Goal: Register for event/course

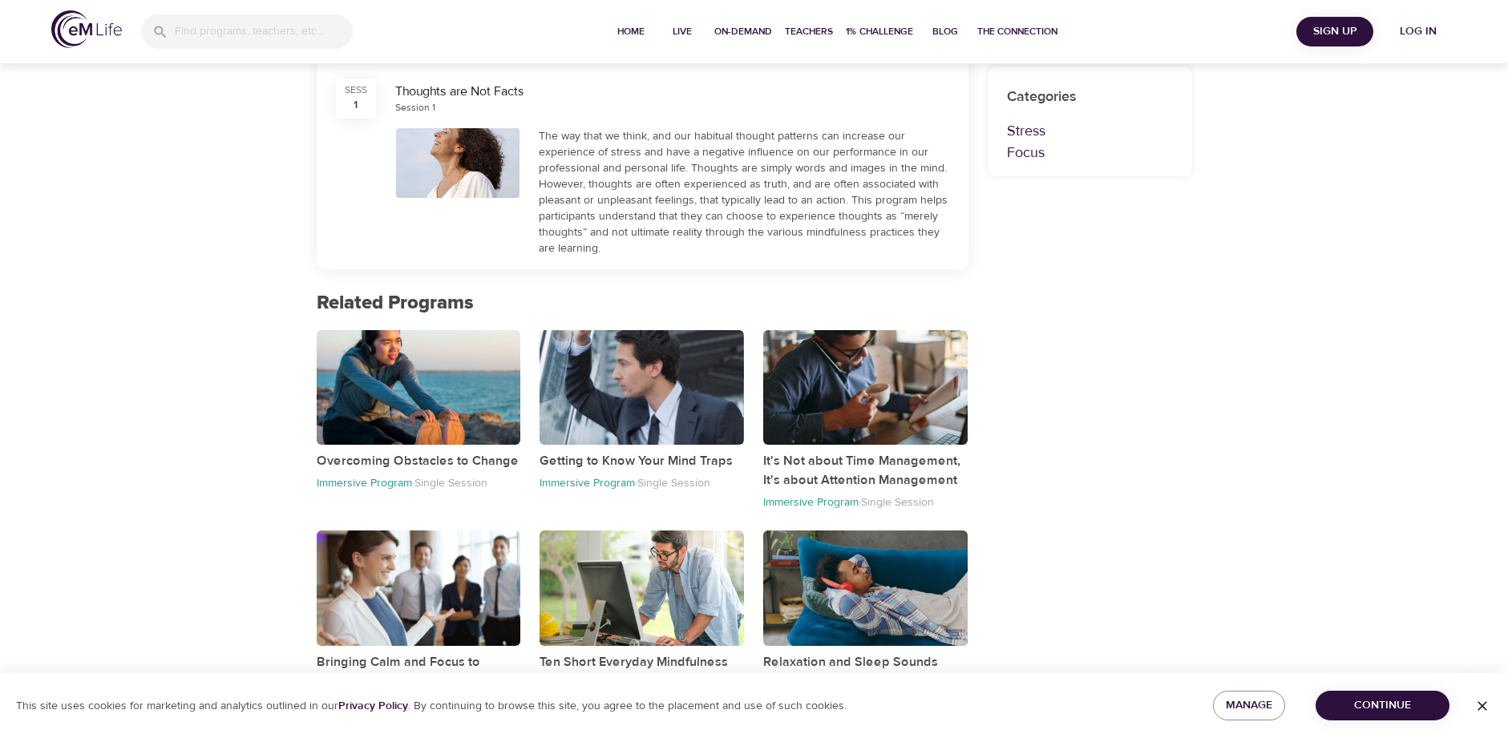
scroll to position [522, 0]
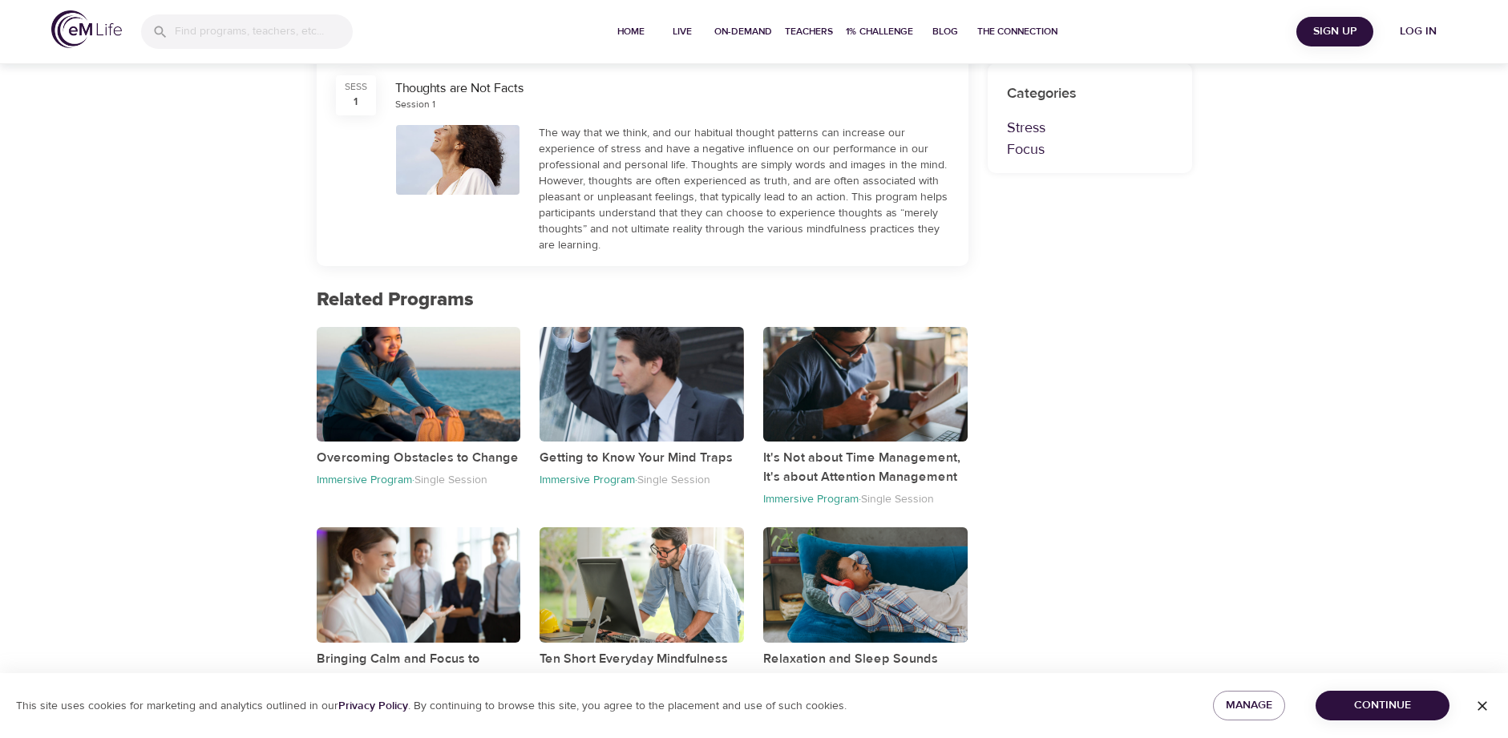
click at [1396, 709] on span "Continue" at bounding box center [1382, 706] width 108 height 20
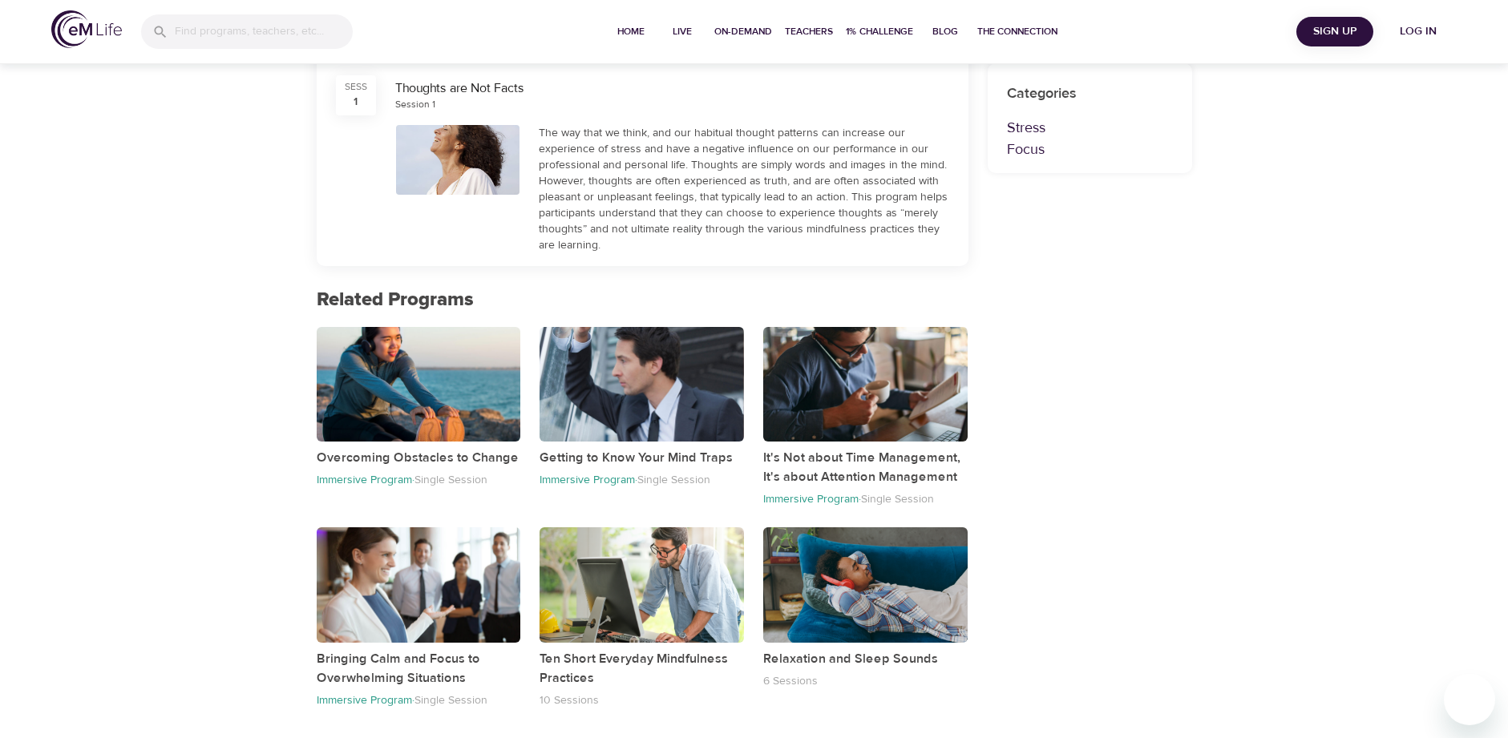
scroll to position [0, 0]
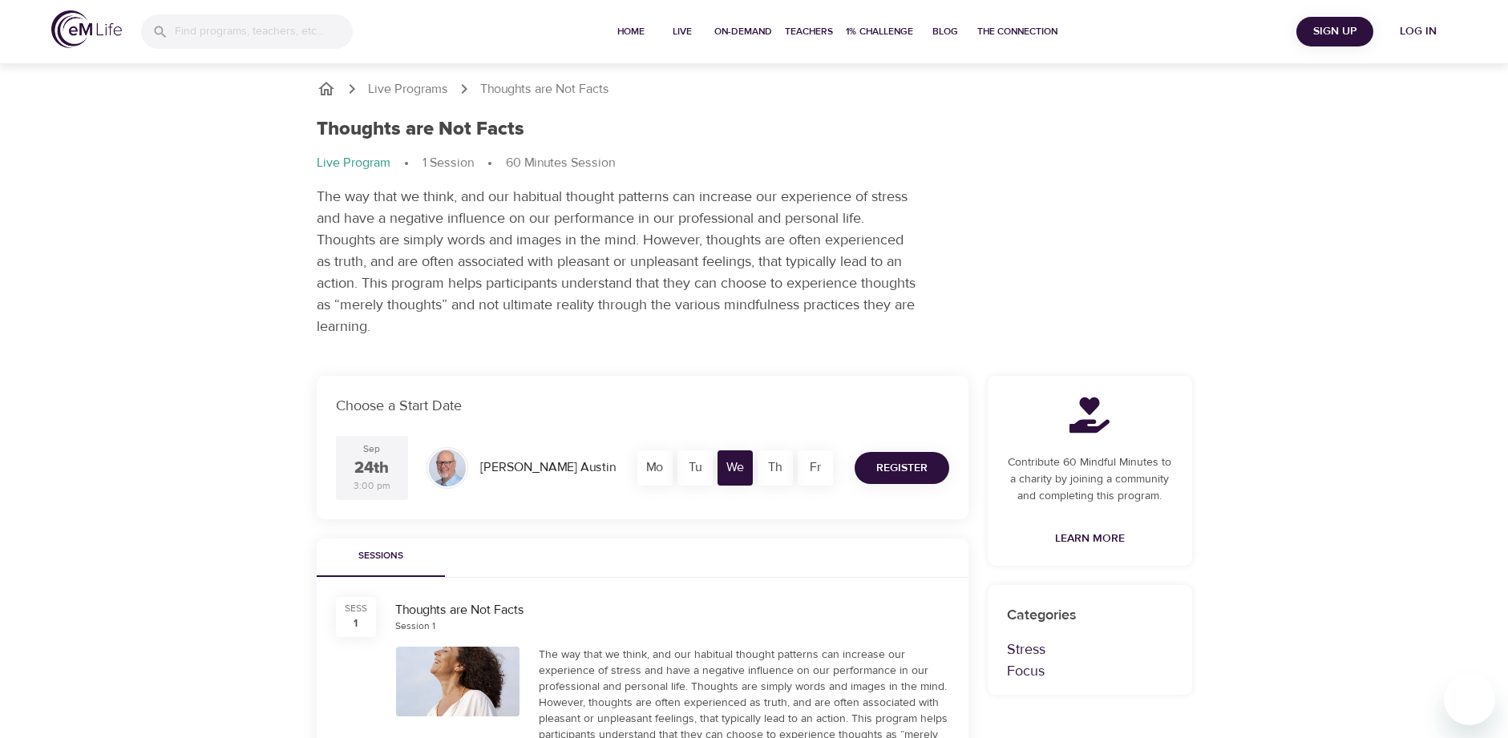
click at [908, 462] on span "Register" at bounding box center [901, 469] width 51 height 20
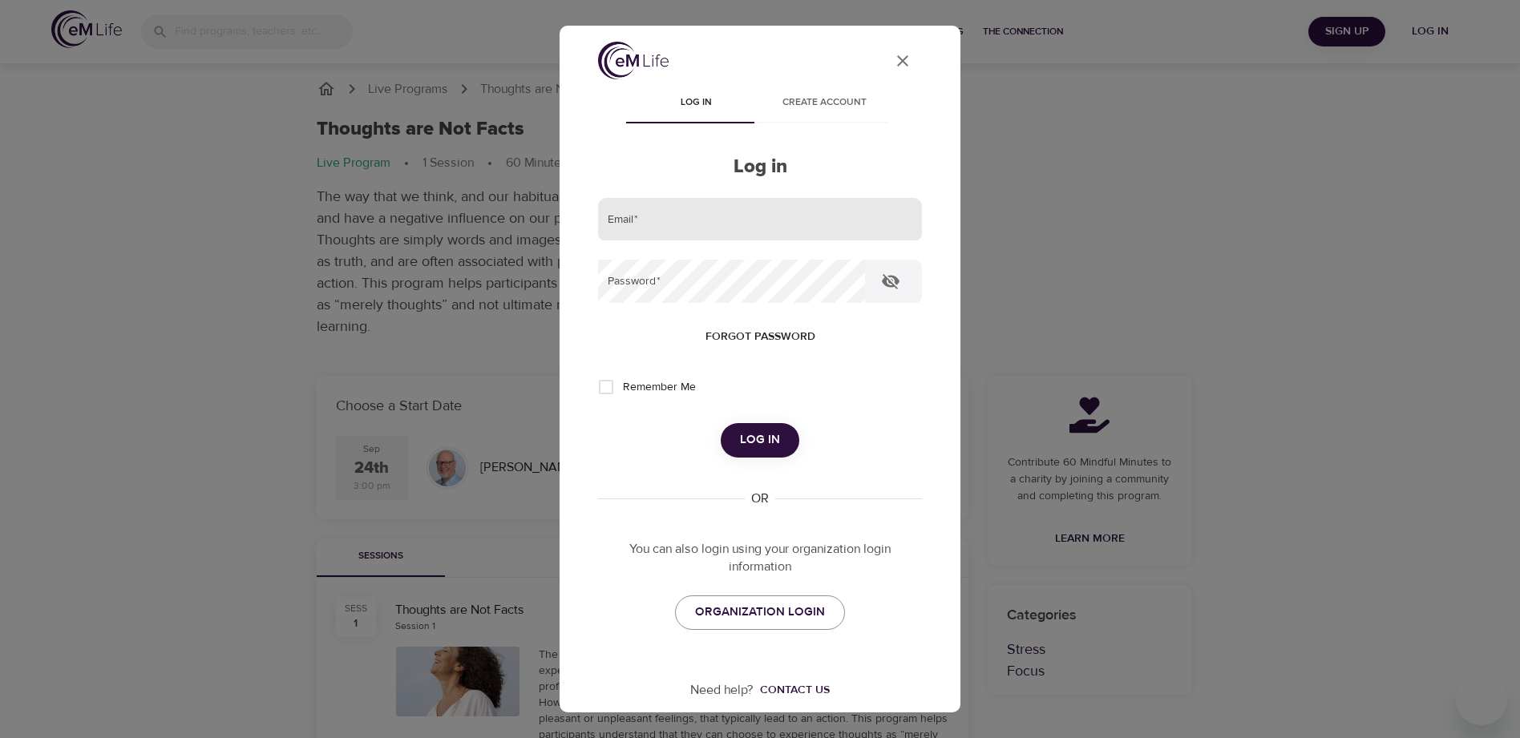
click at [718, 228] on input "email" at bounding box center [760, 219] width 324 height 43
type input "[EMAIL_ADDRESS][DOMAIN_NAME]"
click at [816, 89] on button "Create account" at bounding box center [824, 104] width 128 height 38
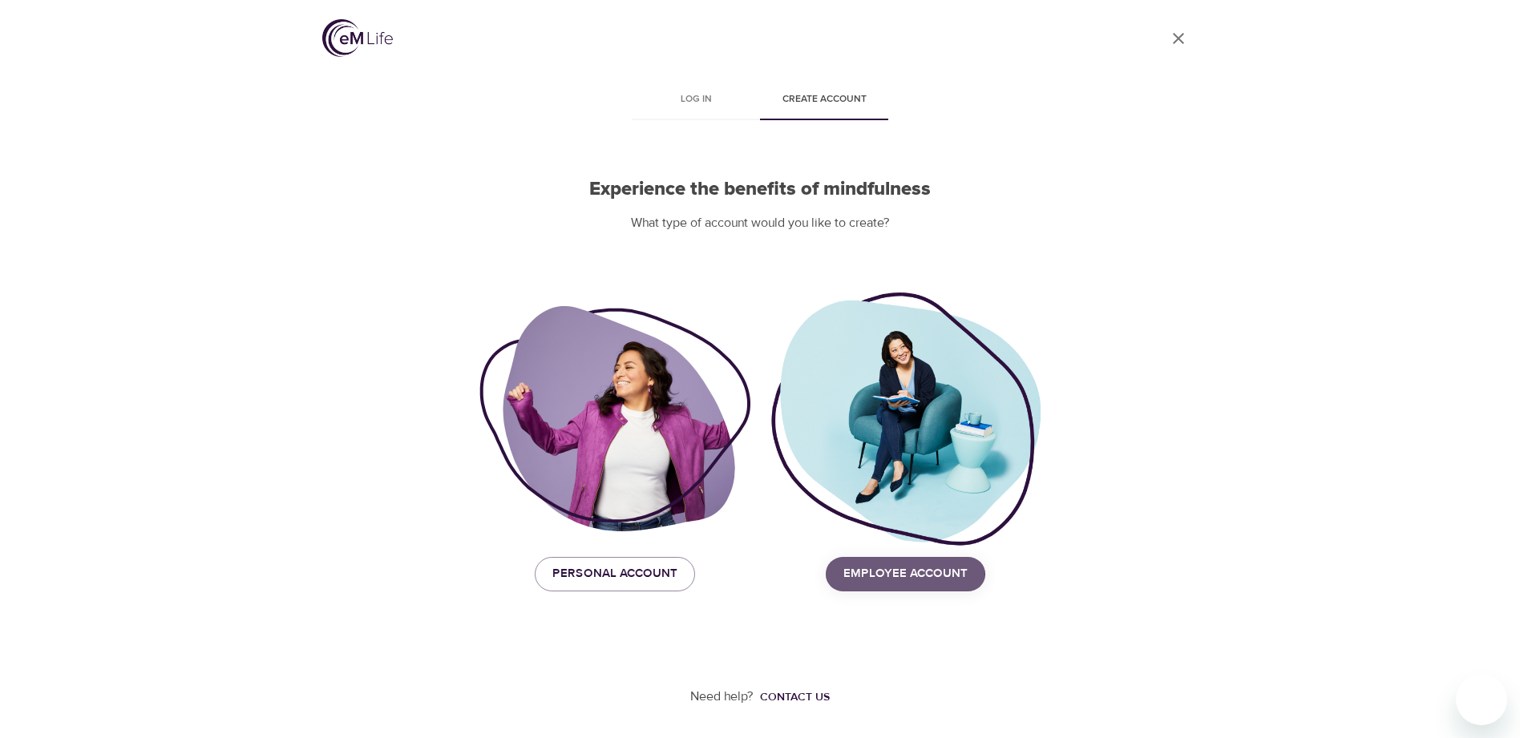
click at [880, 580] on span "Employee Account" at bounding box center [905, 574] width 124 height 21
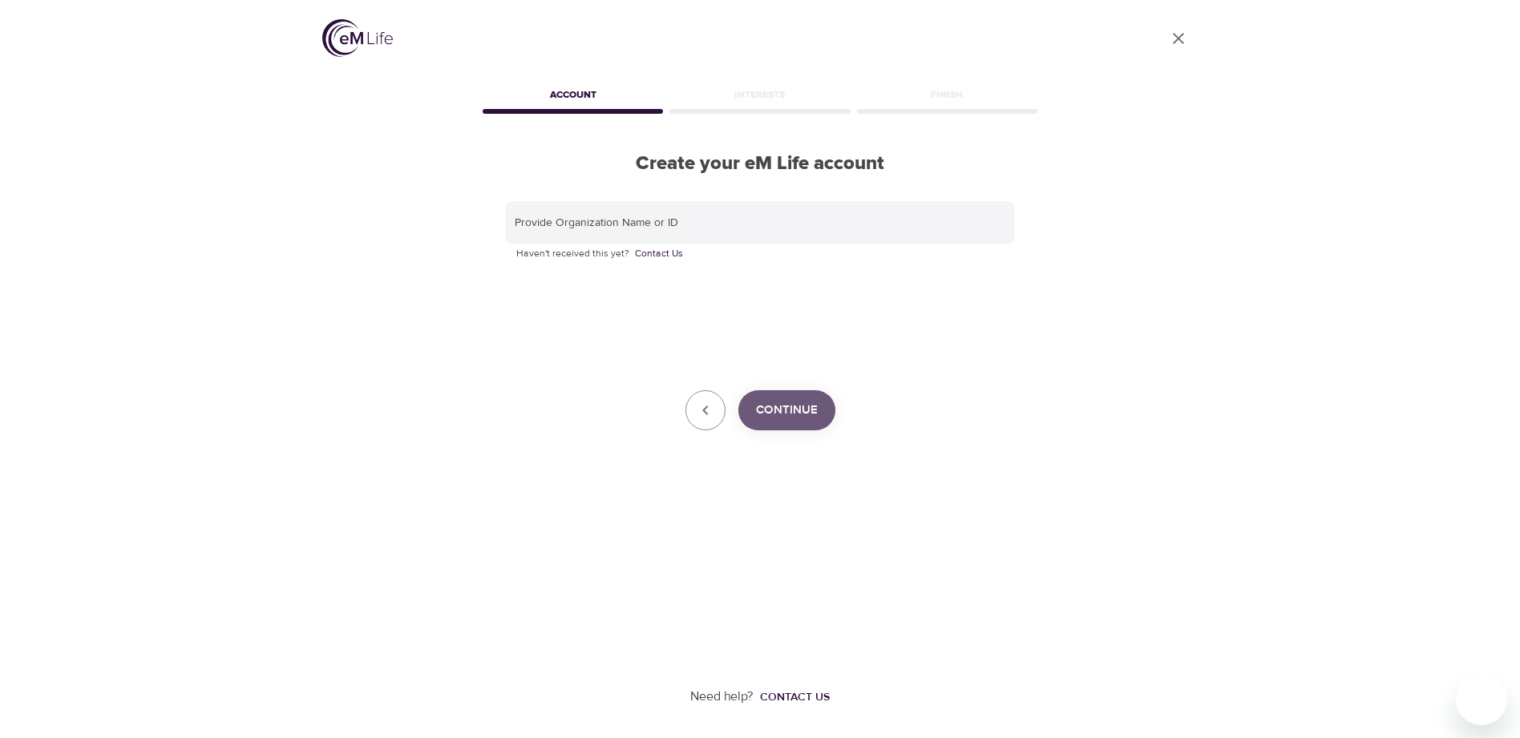
click at [801, 403] on span "Continue" at bounding box center [787, 410] width 62 height 21
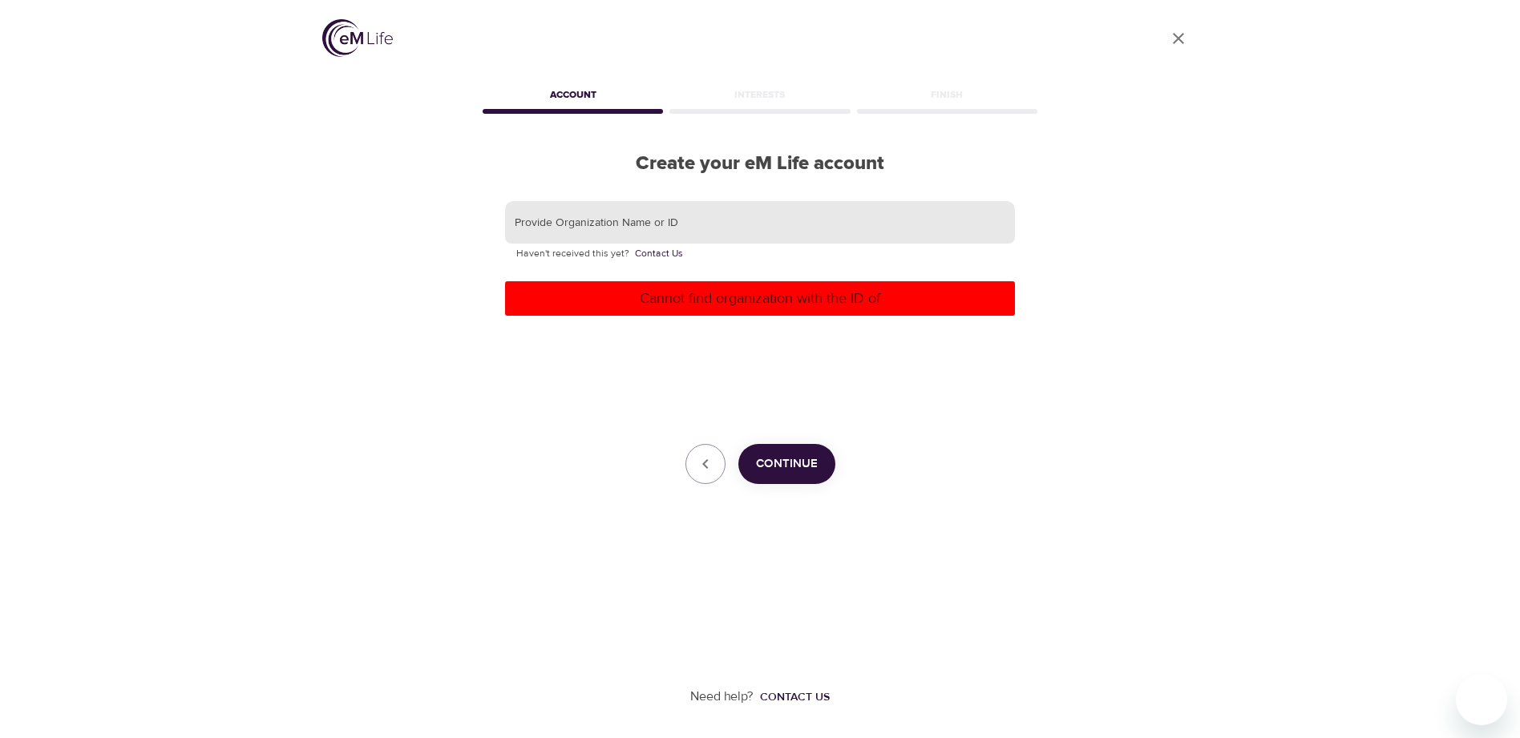
click at [745, 232] on input "text" at bounding box center [760, 222] width 510 height 43
click at [791, 459] on span "Continue" at bounding box center [787, 464] width 62 height 21
click at [802, 465] on span "Continue" at bounding box center [787, 464] width 62 height 21
click at [692, 215] on input "KXW962" at bounding box center [760, 222] width 510 height 43
drag, startPoint x: 440, startPoint y: 199, endPoint x: 377, endPoint y: 197, distance: 63.4
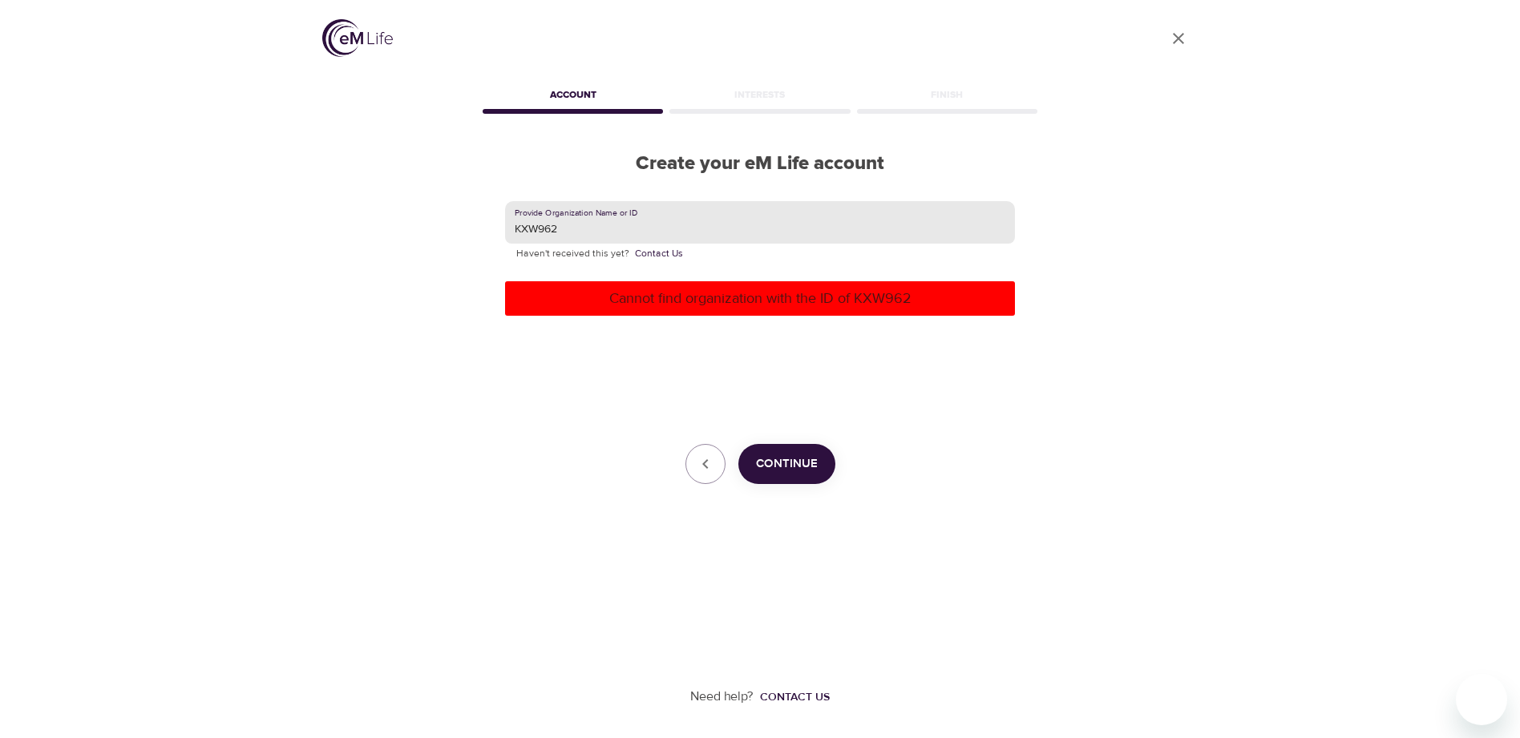
click at [374, 198] on div "User Profile Account Interests Finish Create your eM Life account Provide Organ…" at bounding box center [760, 369] width 914 height 738
type input "[GEOGRAPHIC_DATA]"
click at [805, 441] on div "Provide Organization Name or ID Hanover Haven't received this yet? Contact Us C…" at bounding box center [760, 343] width 510 height 284
click at [805, 454] on button "Continue" at bounding box center [786, 464] width 97 height 40
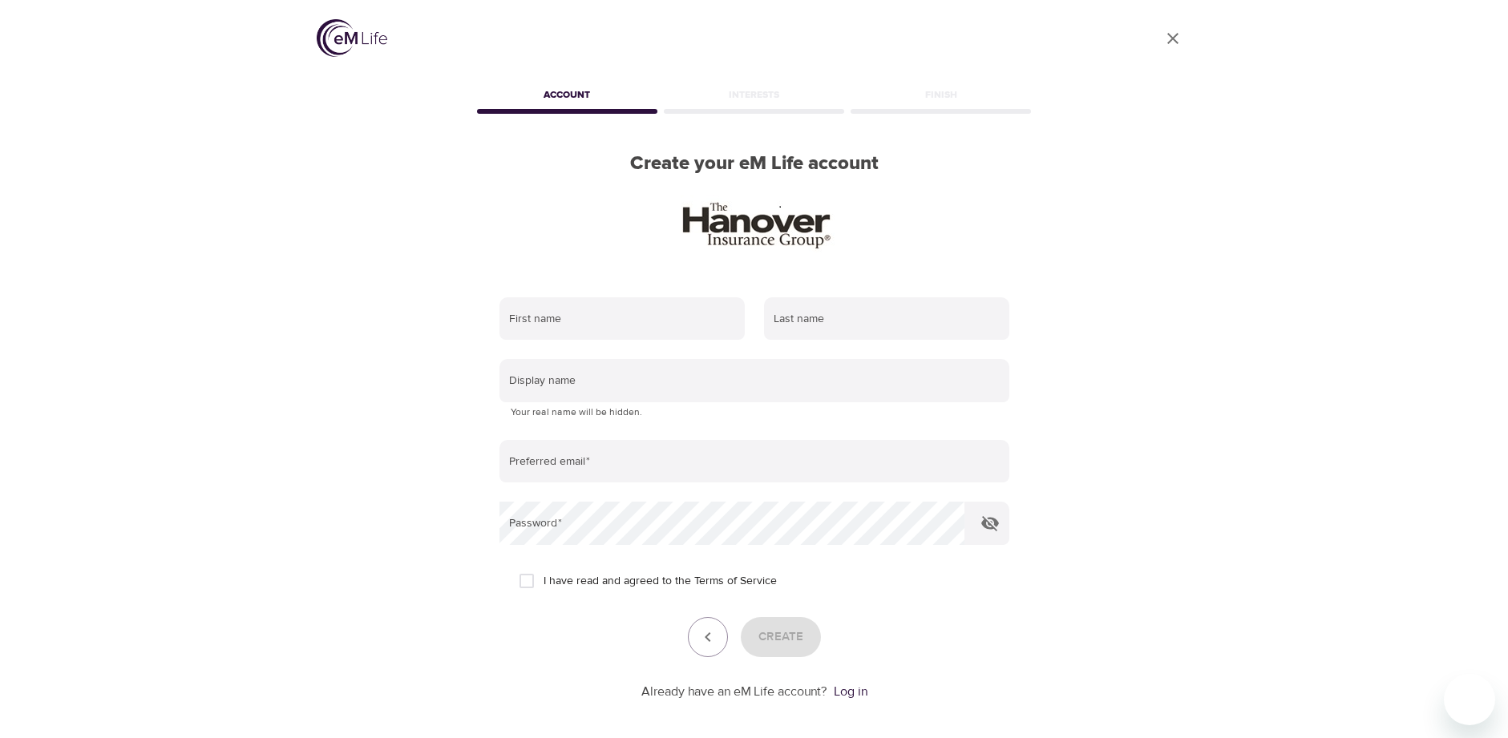
click at [660, 280] on div "First name Last name Display name Your real name will be hidden. Preferred emai…" at bounding box center [754, 499] width 561 height 455
type input "[PERSON_NAME]"
type input "[EMAIL_ADDRESS][DOMAIN_NAME]"
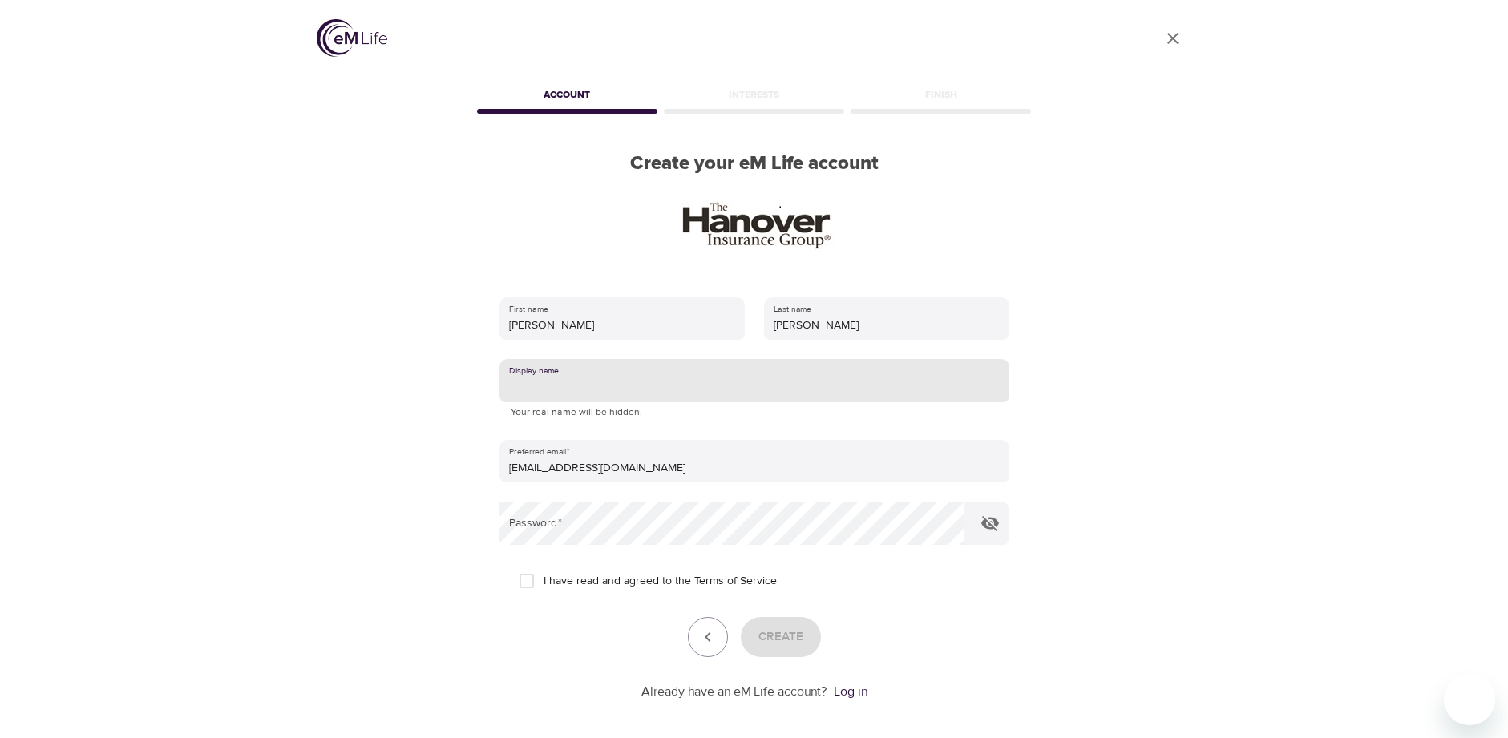
click at [676, 381] on input "text" at bounding box center [754, 380] width 510 height 43
type input "K"
type input "KW"
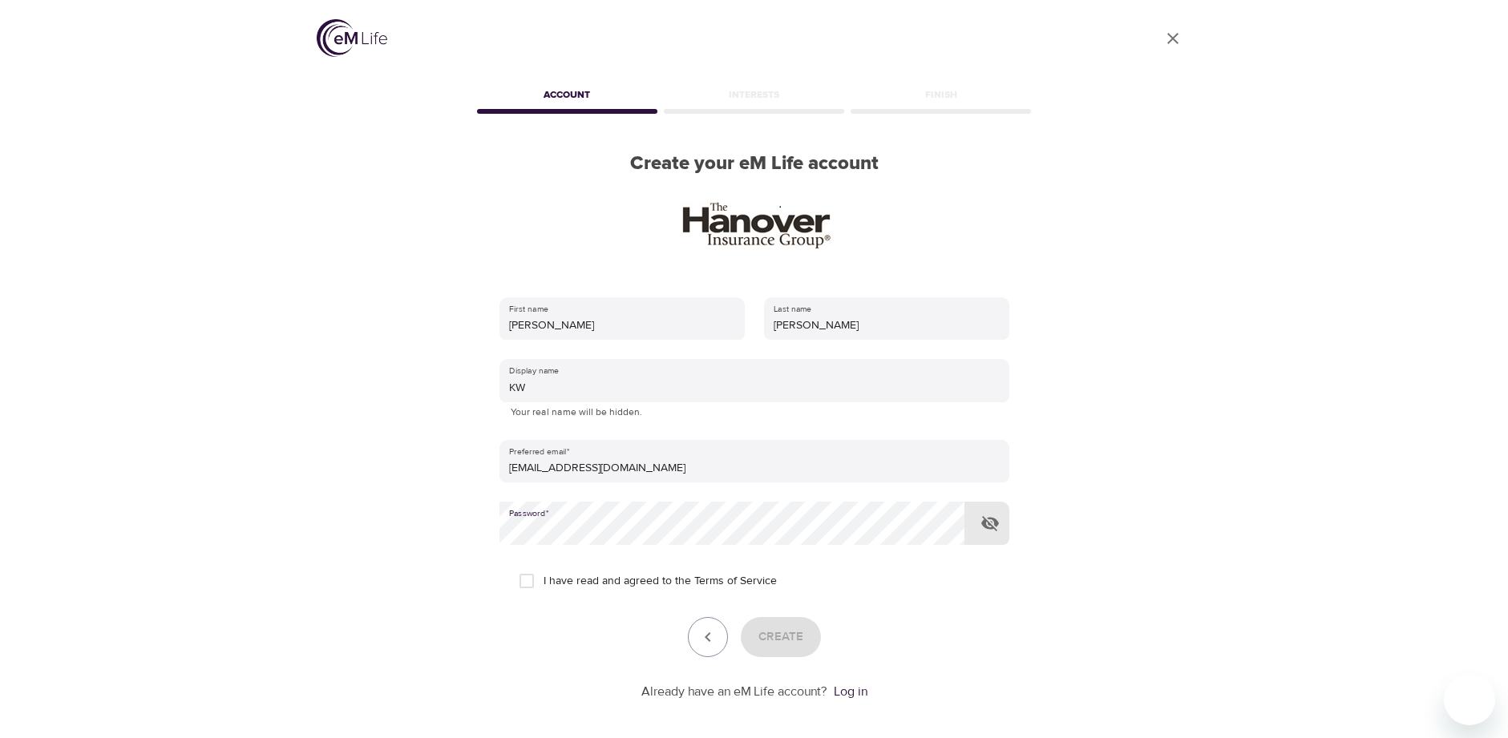
click at [521, 575] on input "I have read and agreed to the Terms of Service" at bounding box center [527, 581] width 34 height 34
checkbox input "true"
click at [790, 632] on span "Create" at bounding box center [780, 637] width 45 height 21
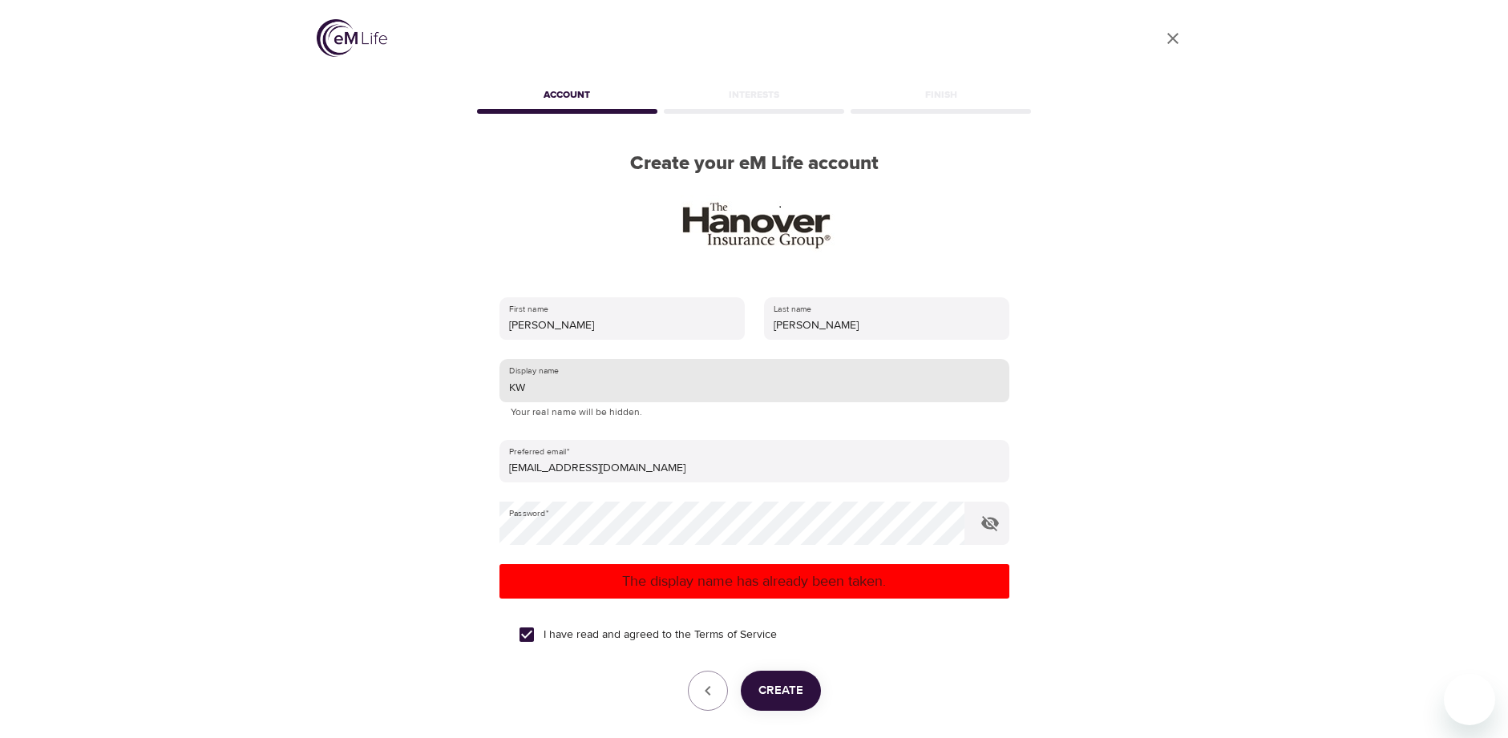
click at [654, 383] on input "KW" at bounding box center [754, 380] width 510 height 43
type input "K"
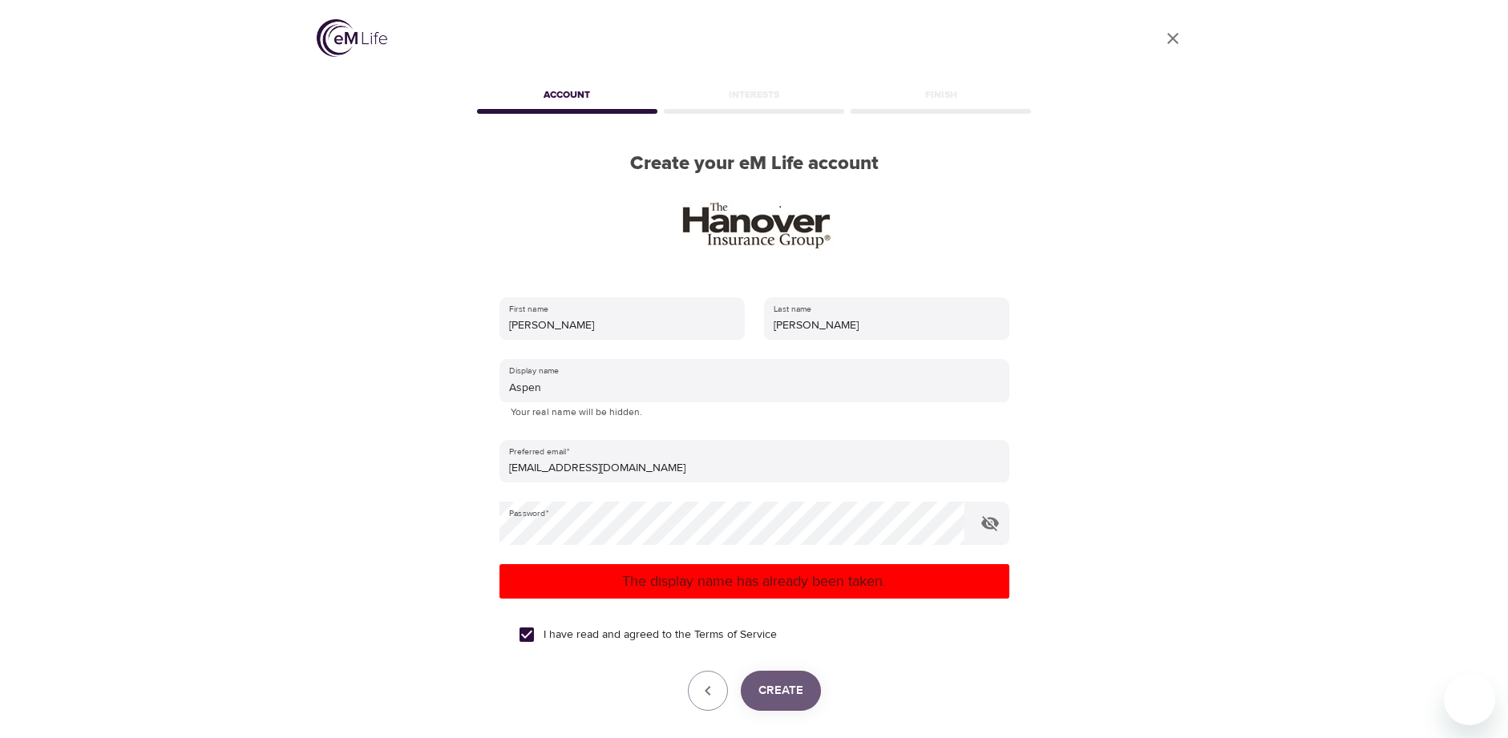
click at [774, 688] on span "Create" at bounding box center [780, 691] width 45 height 21
click at [800, 685] on span "Create" at bounding box center [780, 691] width 45 height 21
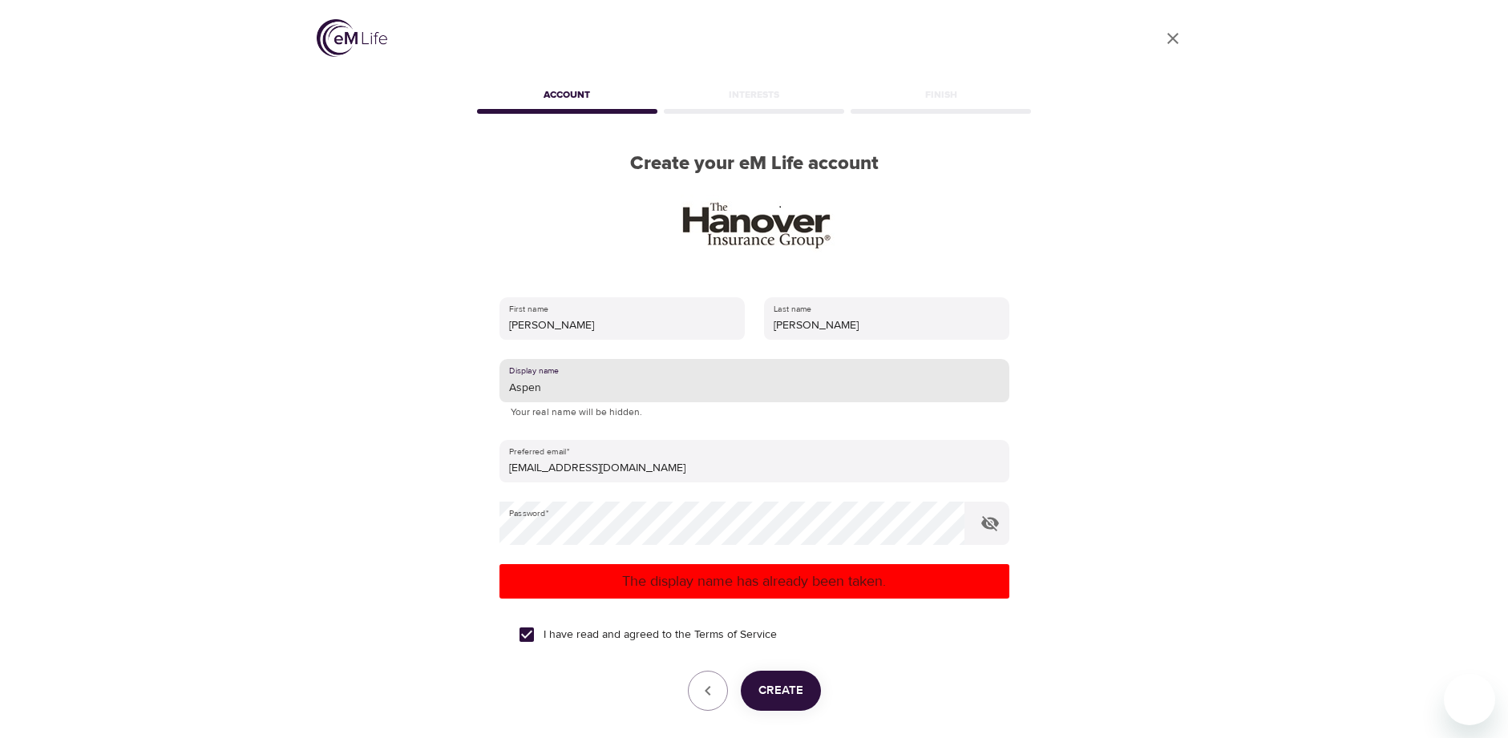
click at [635, 386] on input "Aspen" at bounding box center [754, 380] width 510 height 43
drag, startPoint x: 638, startPoint y: 388, endPoint x: 350, endPoint y: 382, distance: 287.9
click at [350, 382] on div "User Profile Account Interests Finish Create your eM Life account First name [P…" at bounding box center [754, 369] width 914 height 738
type input "KXW"
click at [804, 689] on button "Create" at bounding box center [781, 691] width 80 height 40
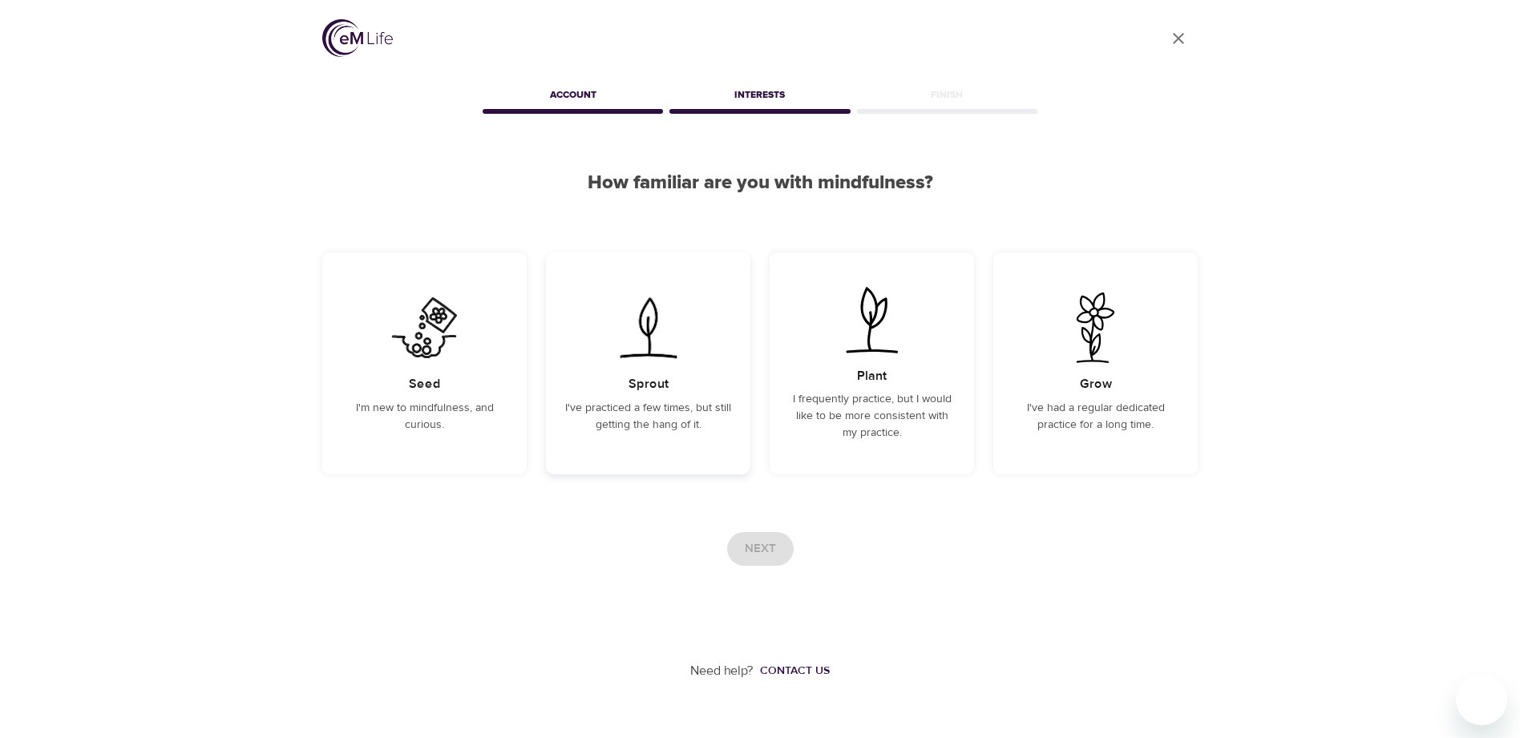
click at [661, 374] on div "Sprout I've practiced a few times, but still getting the hang of it." at bounding box center [648, 364] width 204 height 222
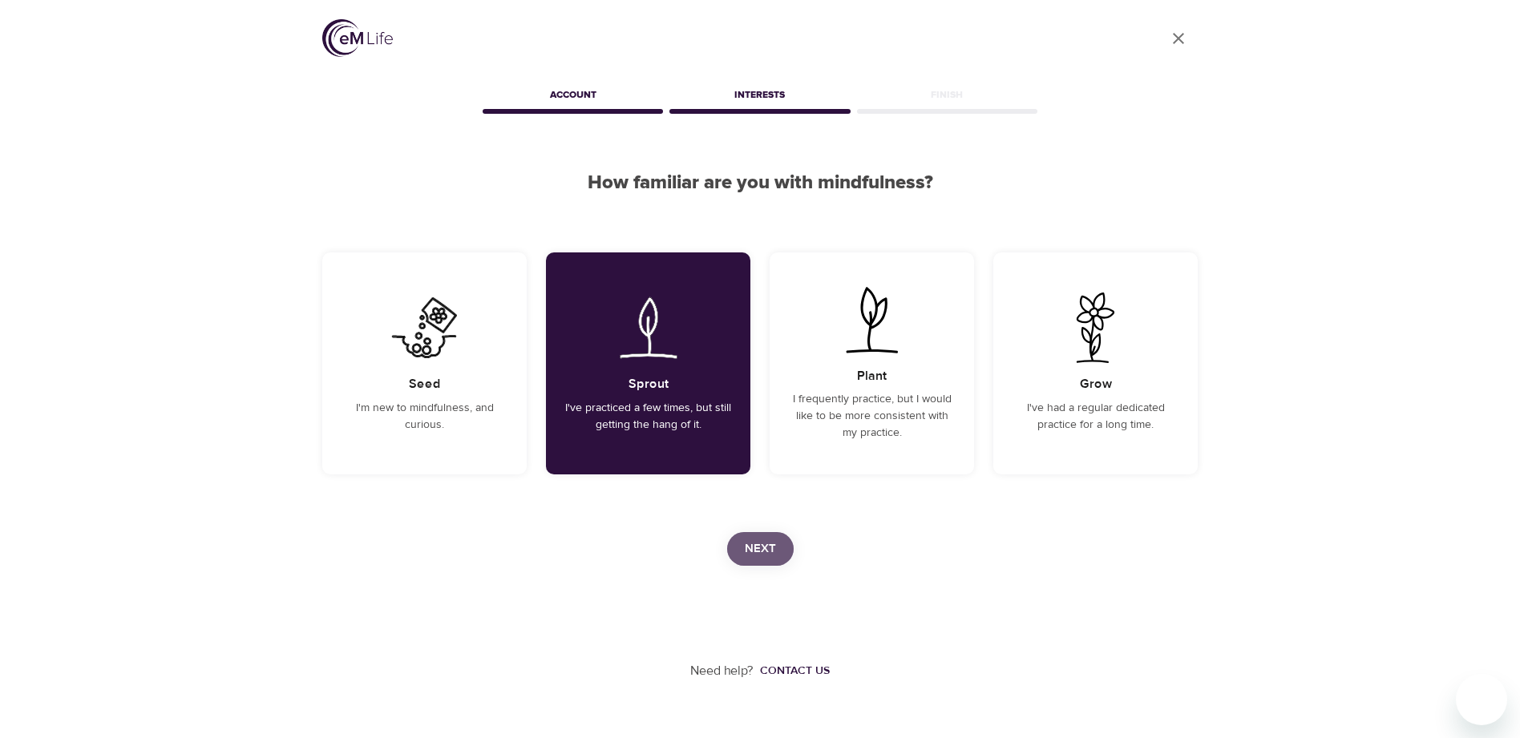
click at [761, 553] on span "Next" at bounding box center [760, 549] width 31 height 21
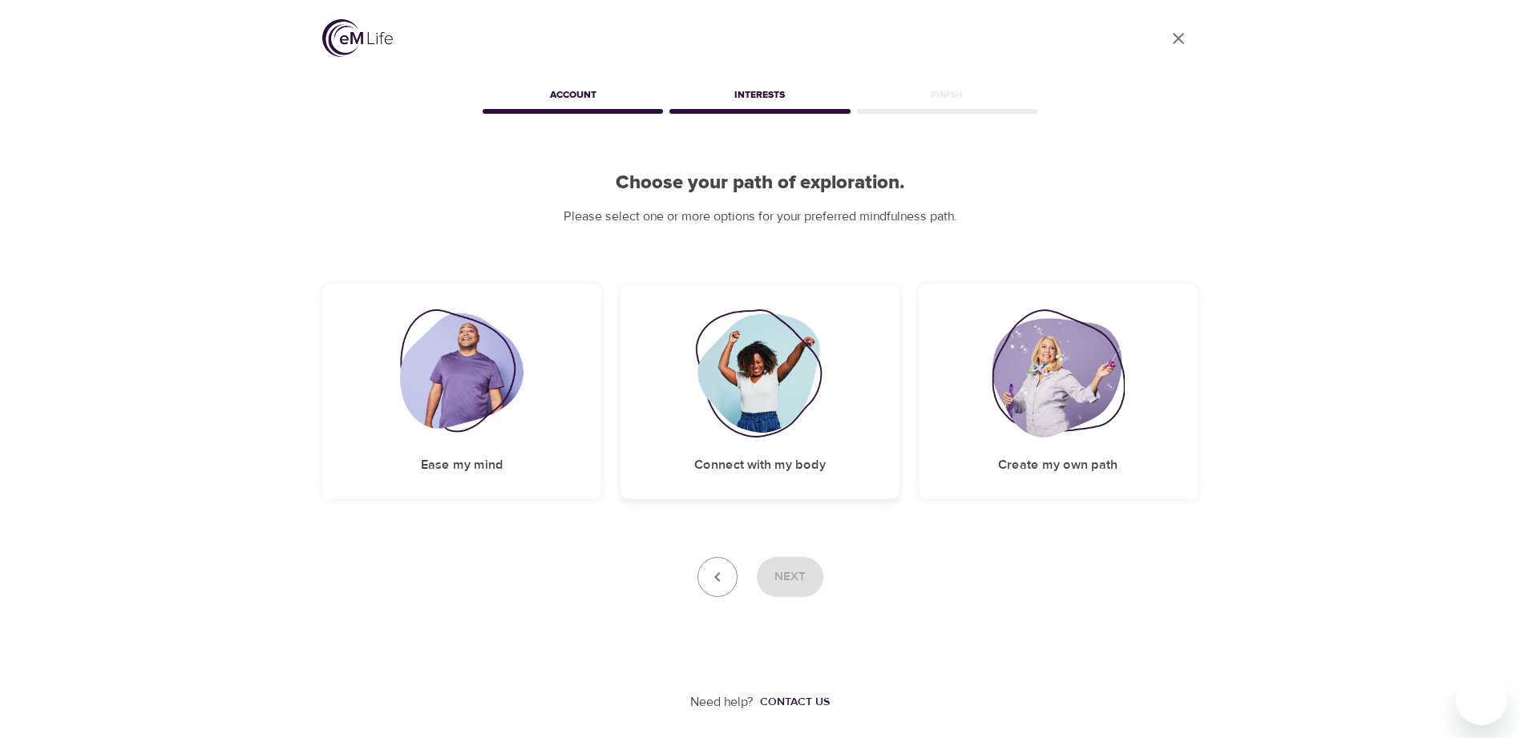
click at [718, 406] on img at bounding box center [760, 373] width 130 height 128
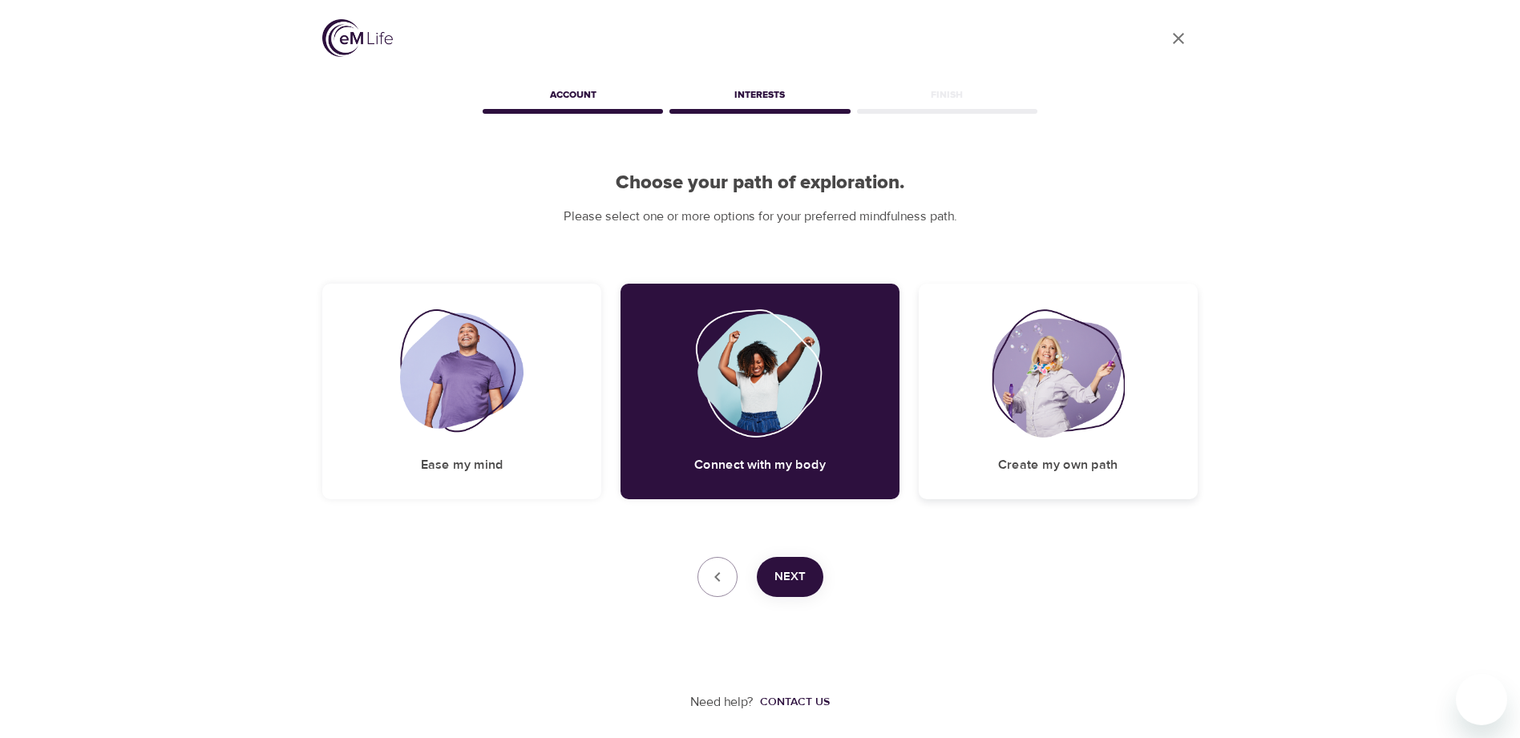
click at [1041, 445] on div "Create my own path" at bounding box center [1058, 392] width 279 height 216
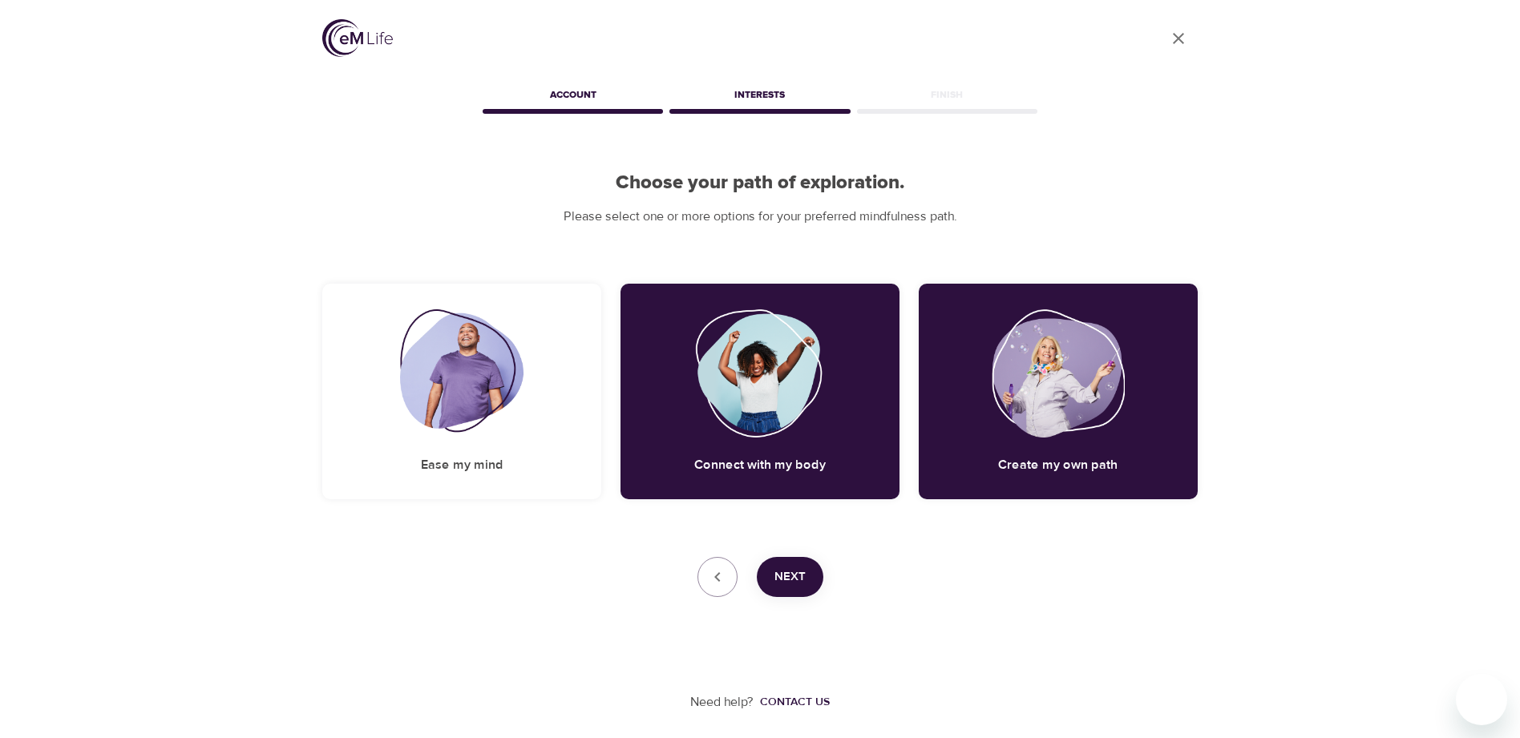
click at [806, 584] on button "Next" at bounding box center [790, 577] width 67 height 40
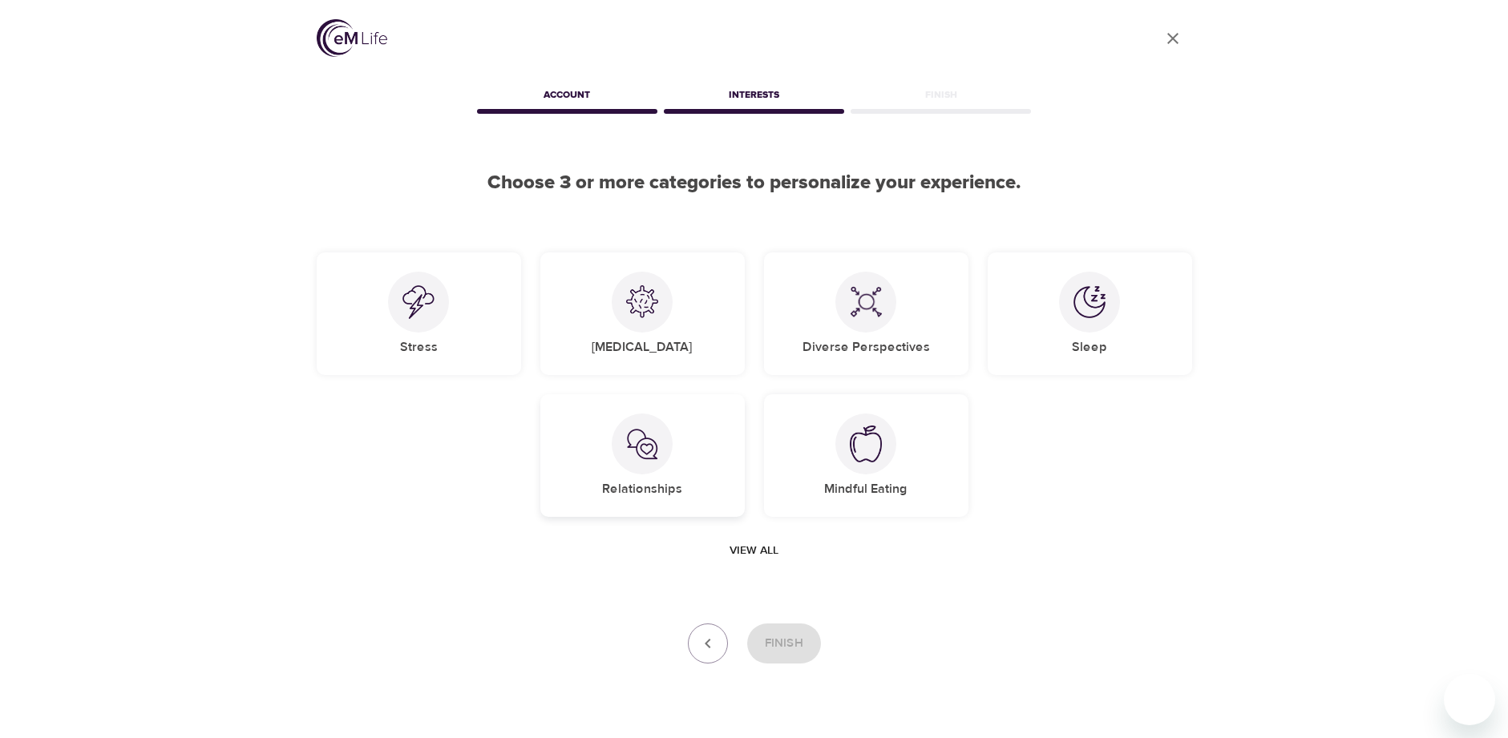
click at [661, 475] on div "Relationships" at bounding box center [642, 455] width 204 height 123
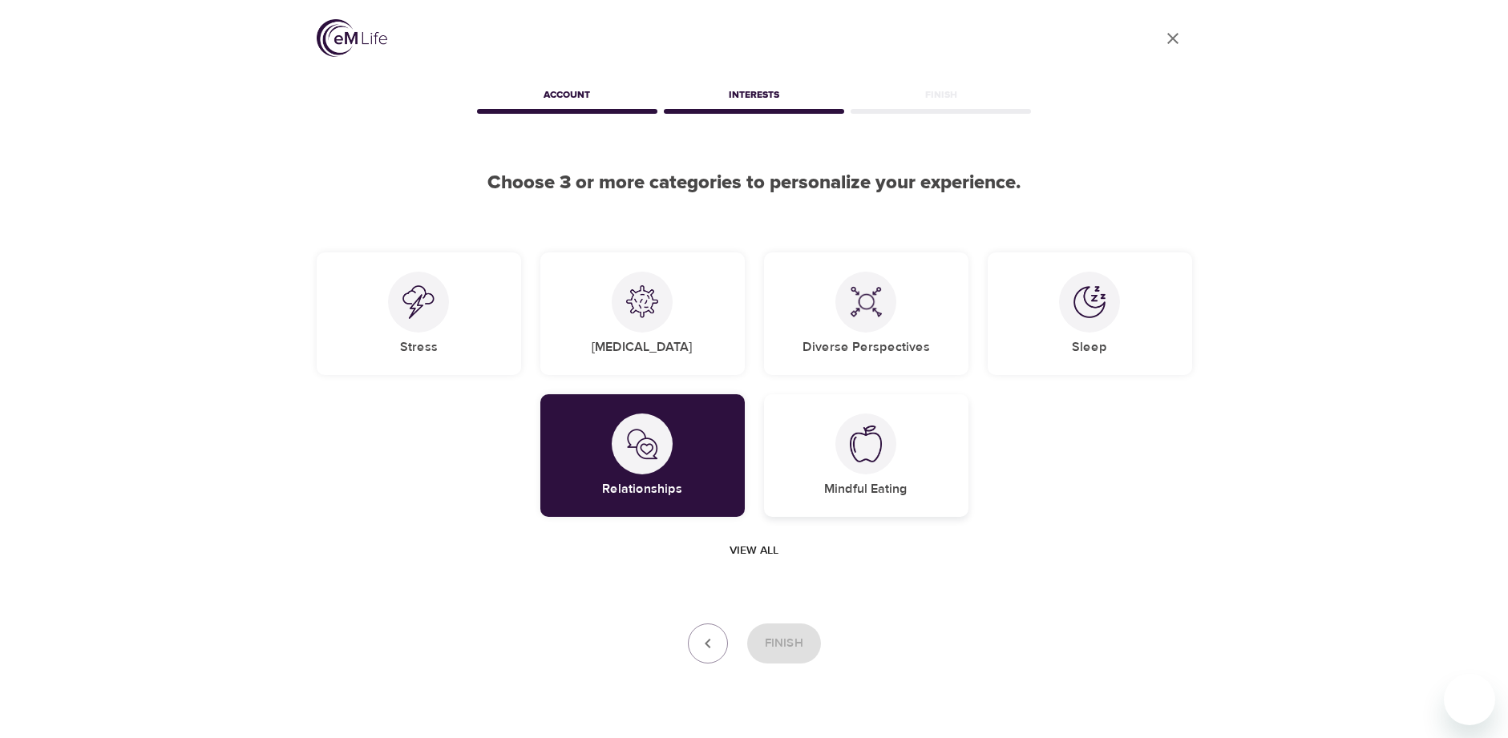
click at [856, 472] on div at bounding box center [865, 444] width 61 height 61
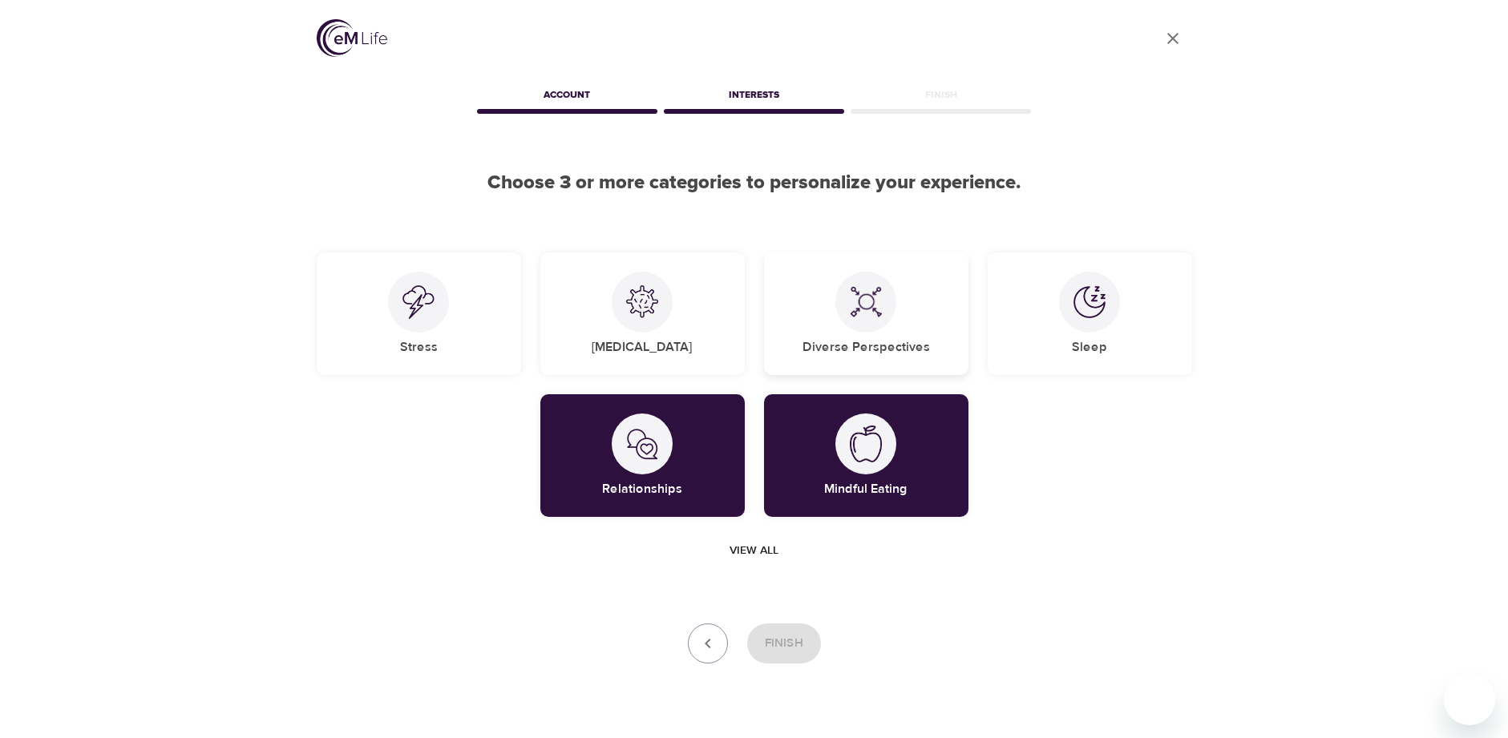
click at [852, 331] on div "Diverse Perspectives" at bounding box center [866, 314] width 204 height 123
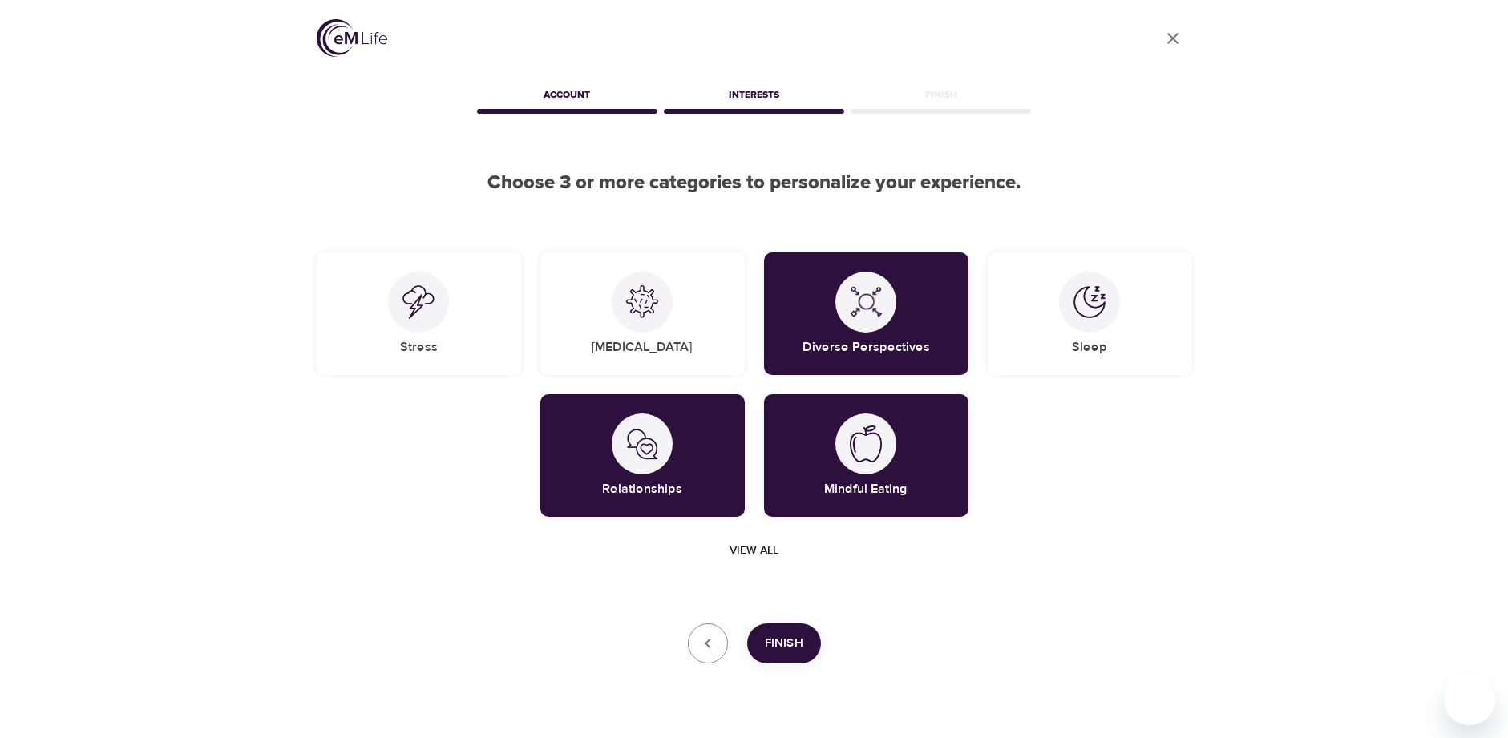
click at [759, 548] on span "View all" at bounding box center [754, 551] width 49 height 20
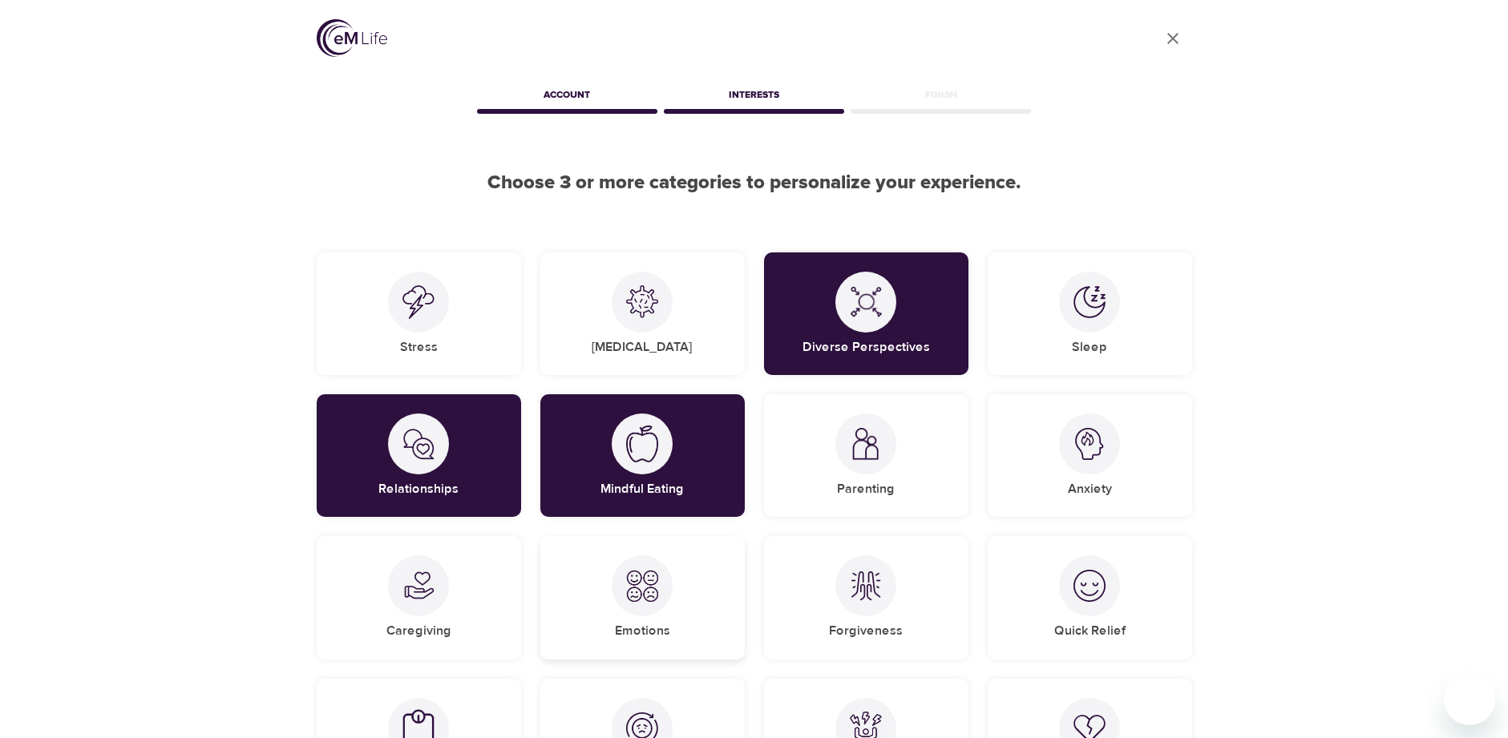
click at [648, 592] on img at bounding box center [642, 586] width 32 height 32
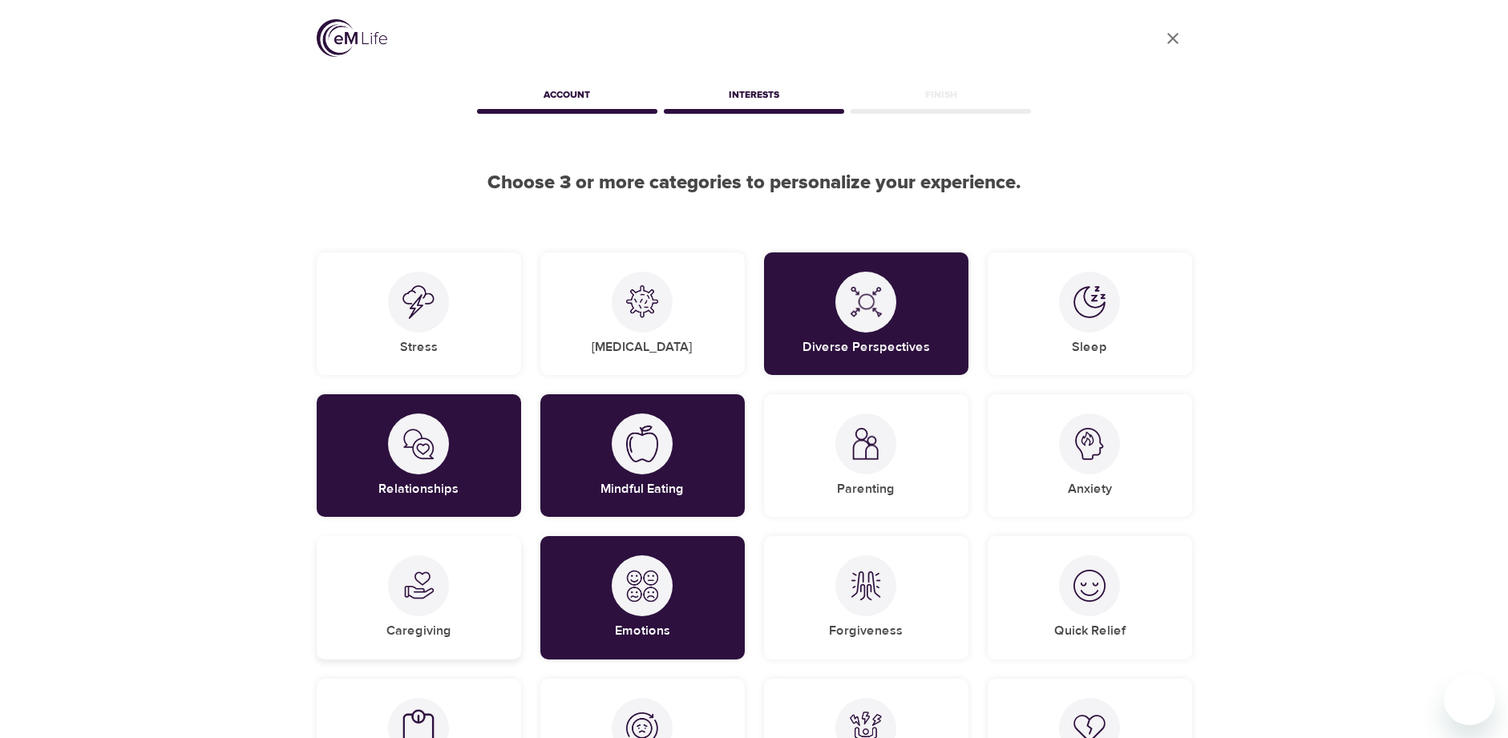
click at [433, 601] on img at bounding box center [418, 586] width 32 height 32
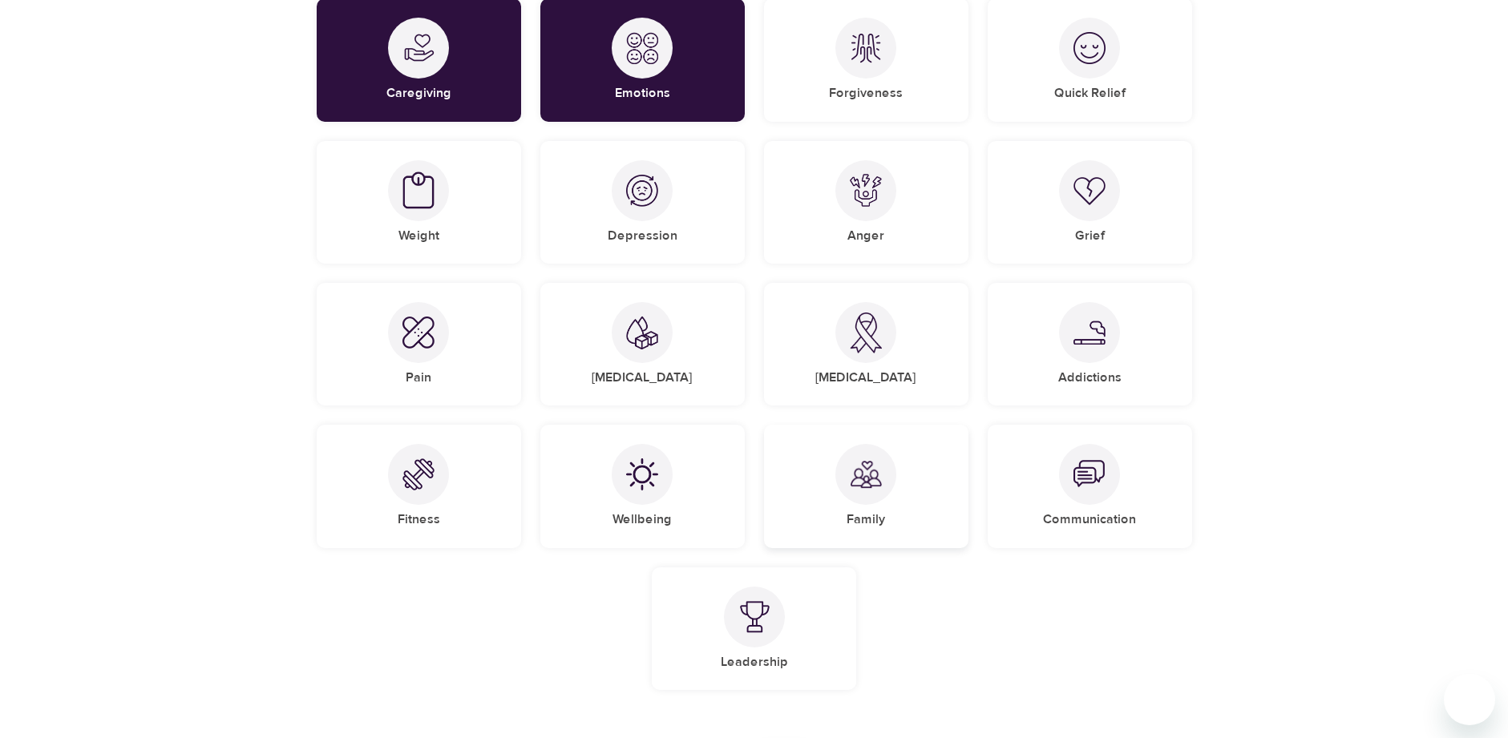
scroll to position [540, 0]
click at [429, 208] on div at bounding box center [418, 189] width 61 height 61
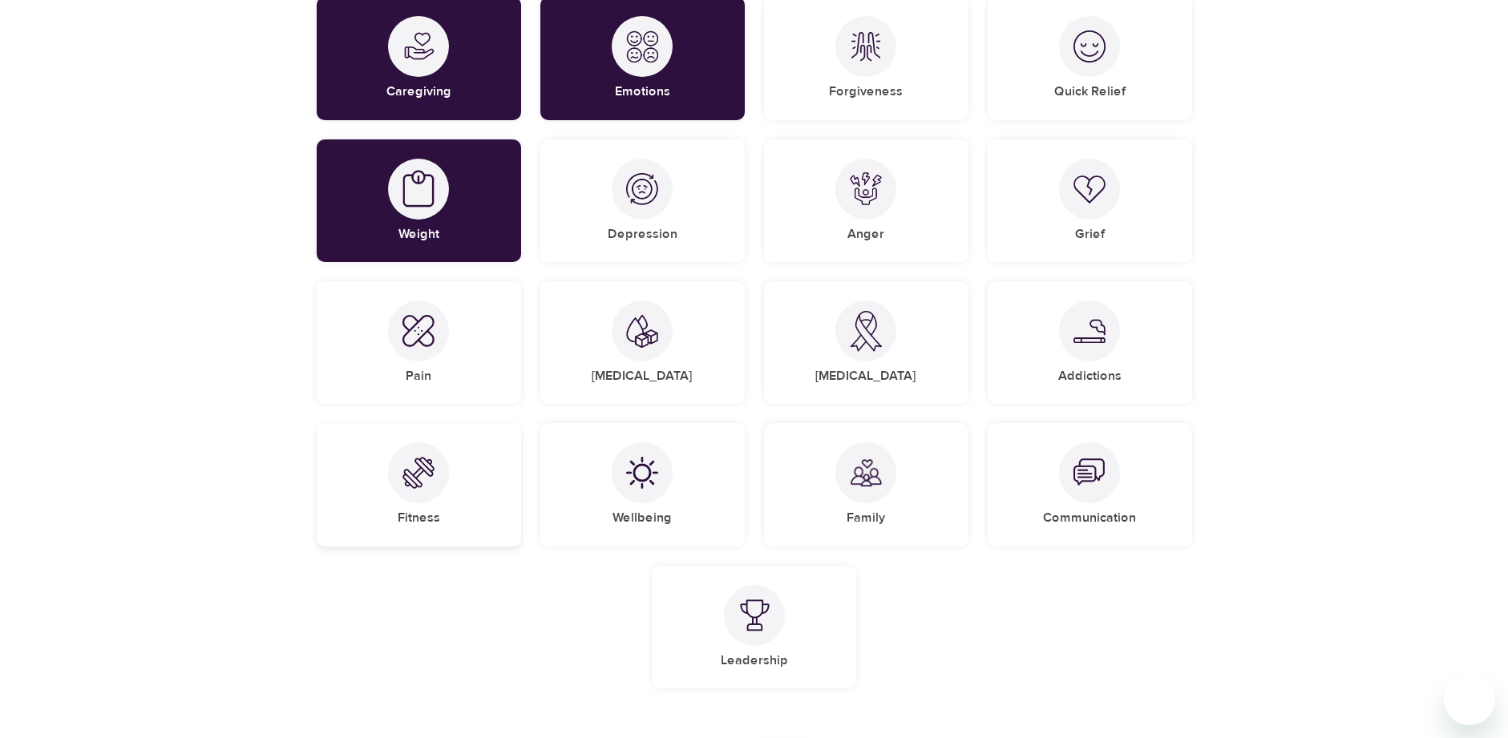
click at [427, 472] on img at bounding box center [418, 473] width 32 height 32
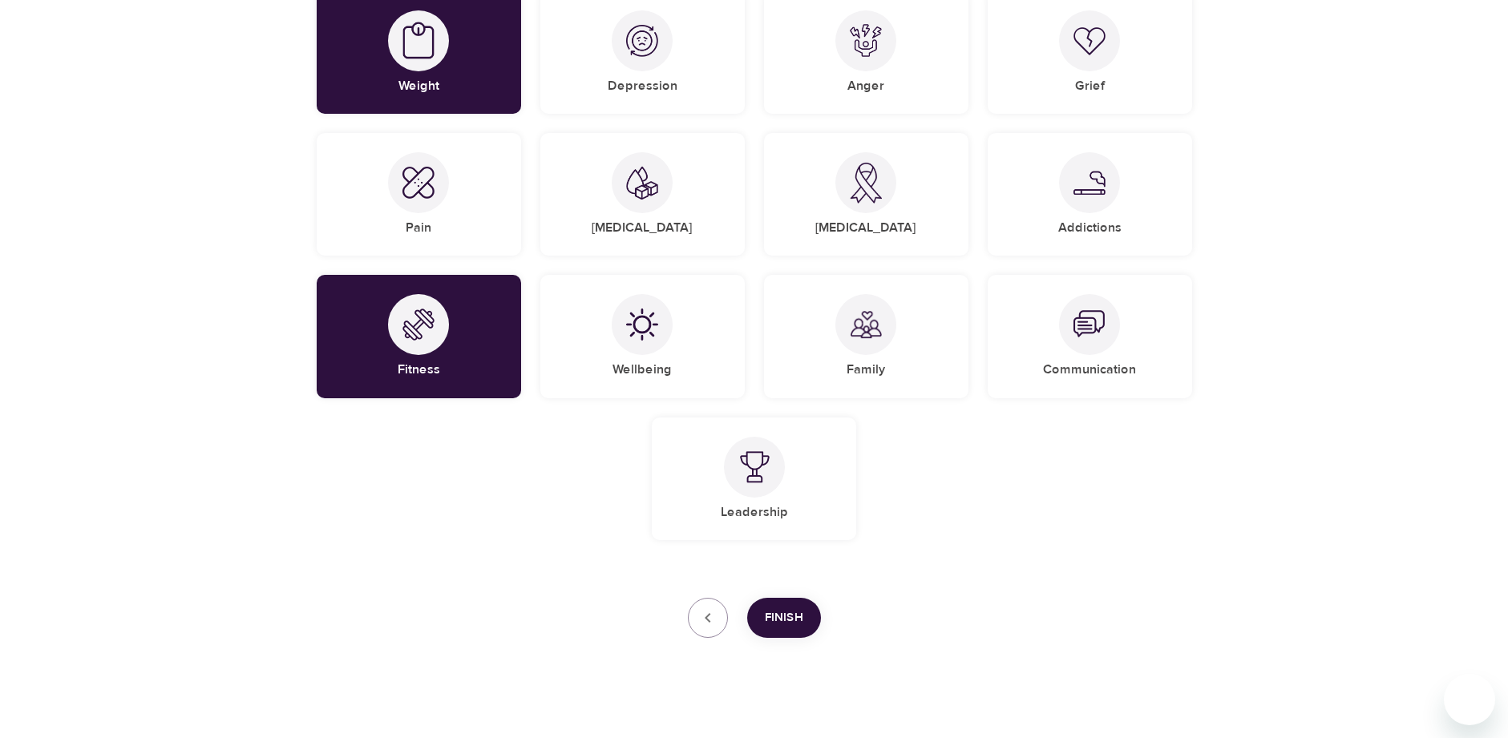
scroll to position [702, 0]
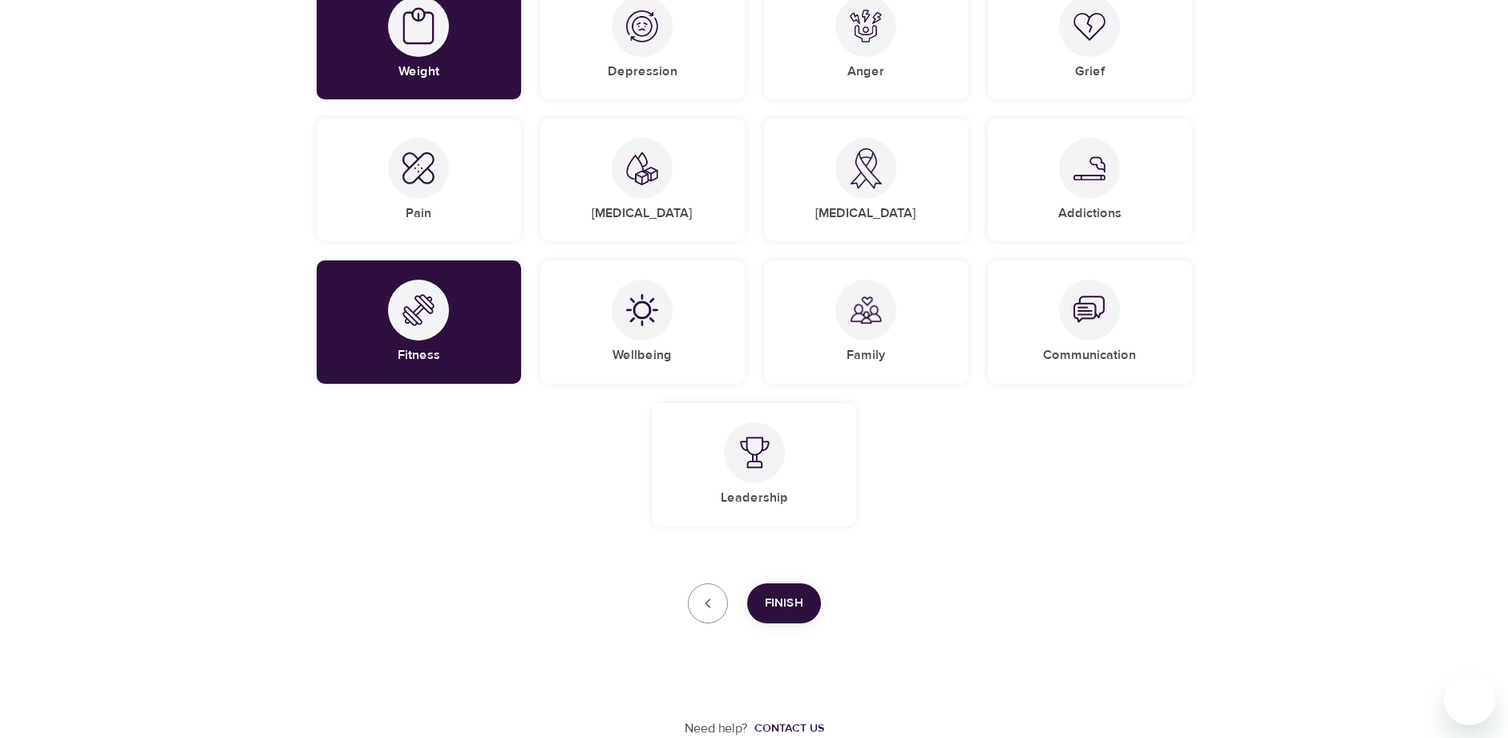
click at [793, 609] on span "Finish" at bounding box center [784, 603] width 38 height 21
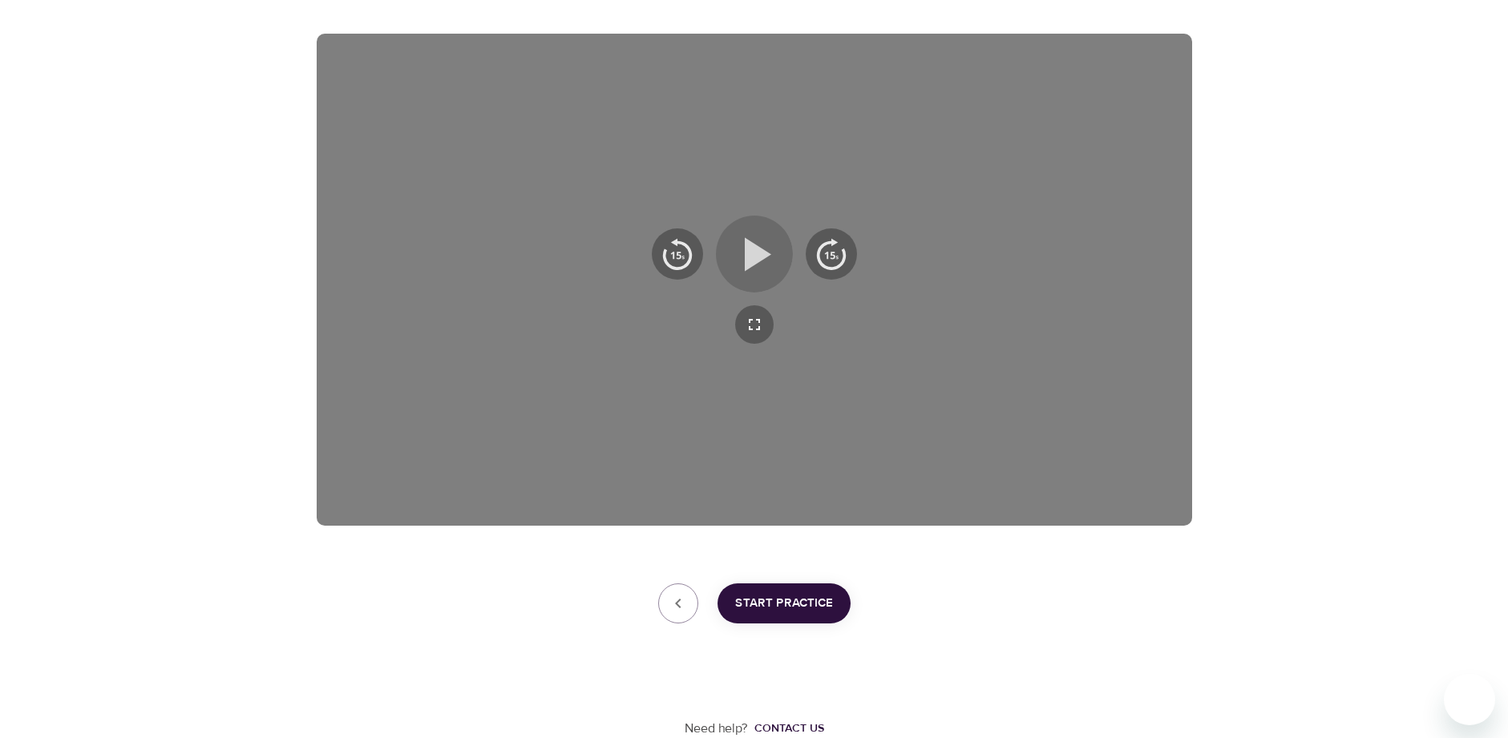
click at [754, 261] on icon "button" at bounding box center [758, 254] width 26 height 34
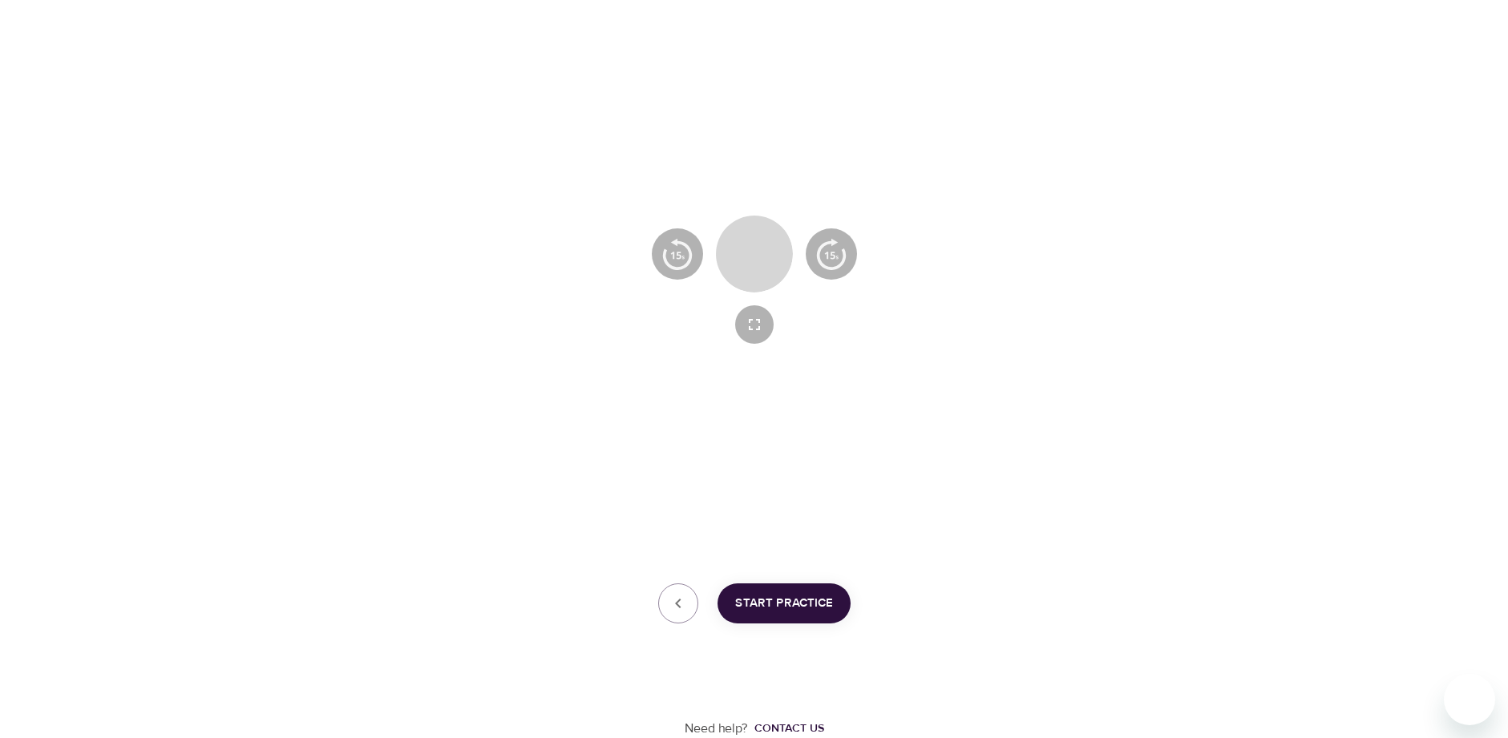
click at [761, 257] on icon "button" at bounding box center [754, 254] width 29 height 34
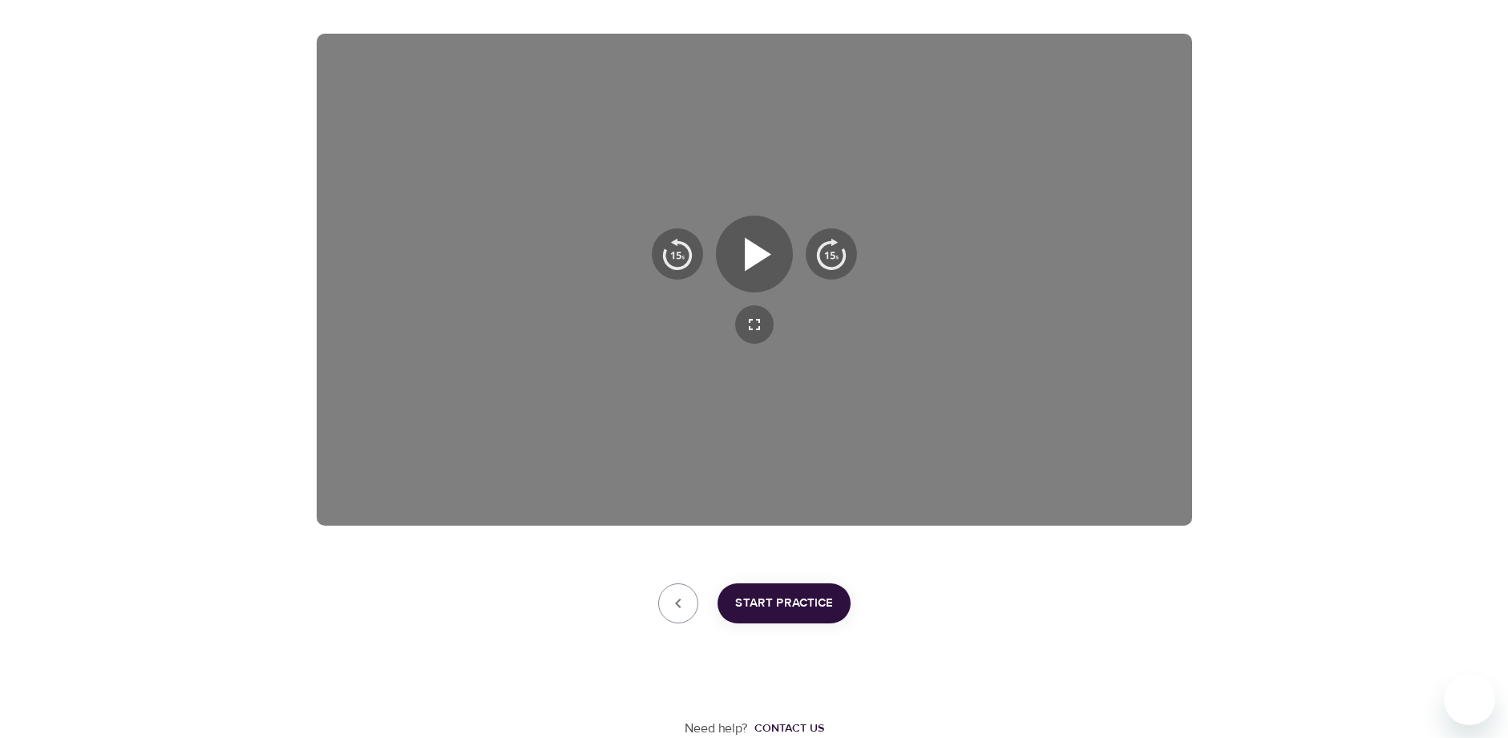
click at [815, 599] on span "Start Practice" at bounding box center [784, 603] width 98 height 21
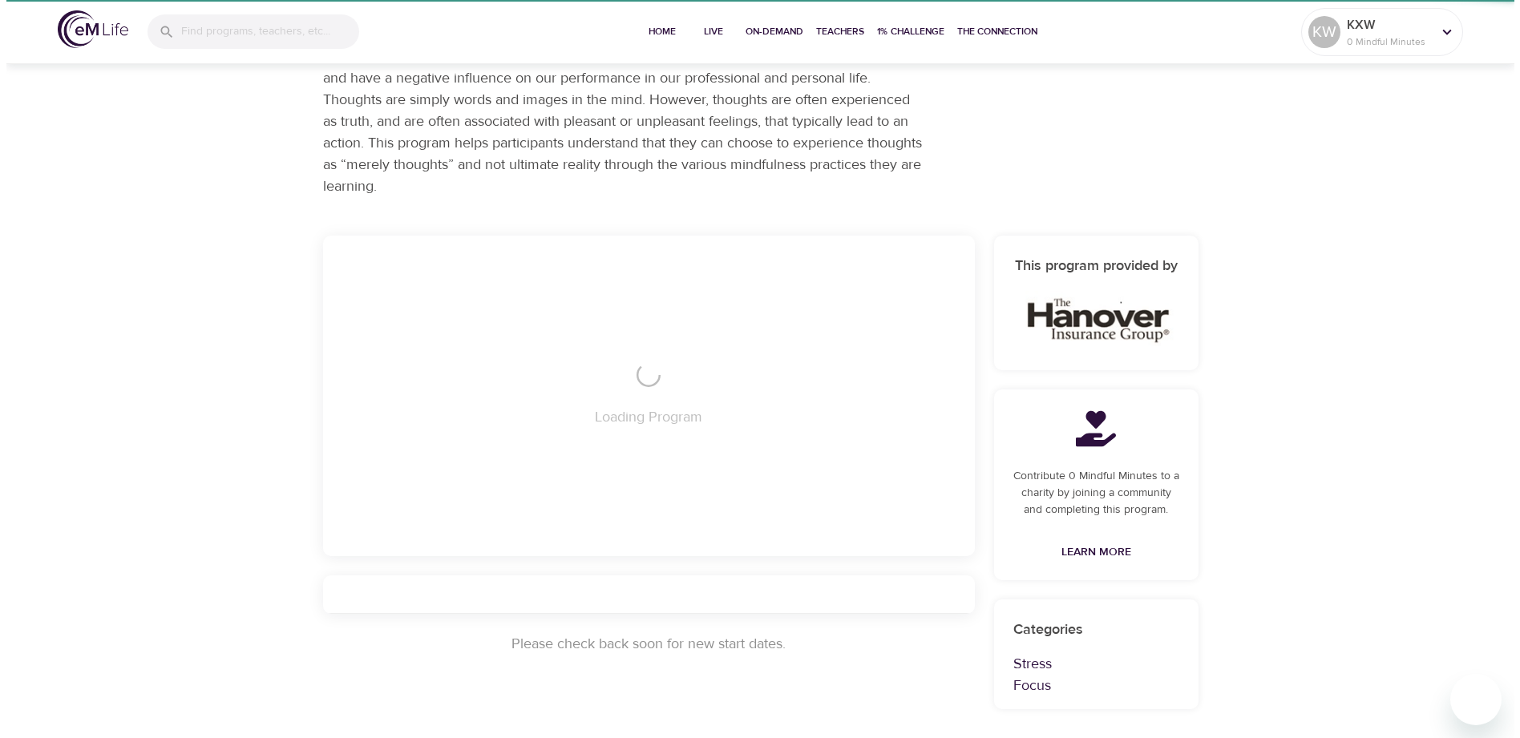
scroll to position [80, 0]
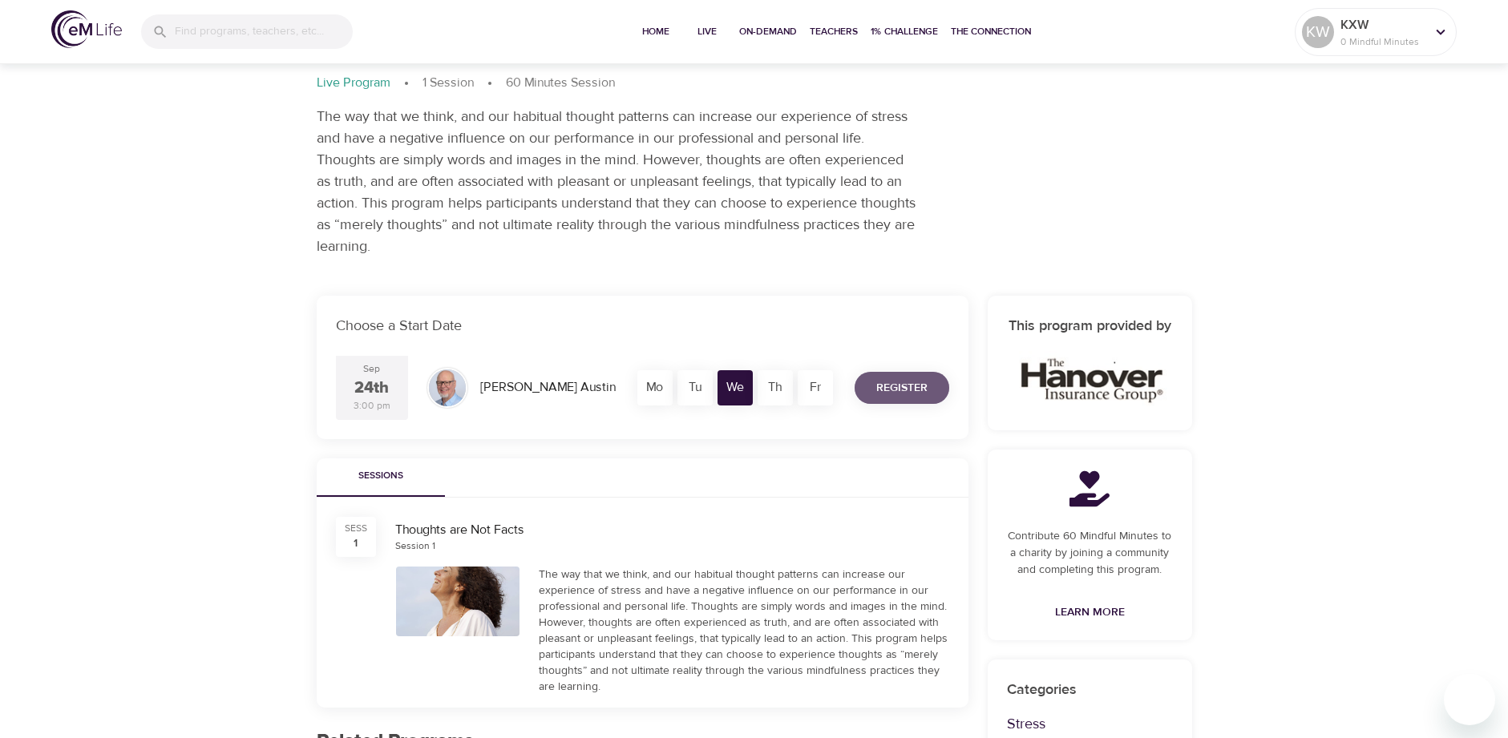
click at [910, 382] on span "Register" at bounding box center [901, 388] width 51 height 20
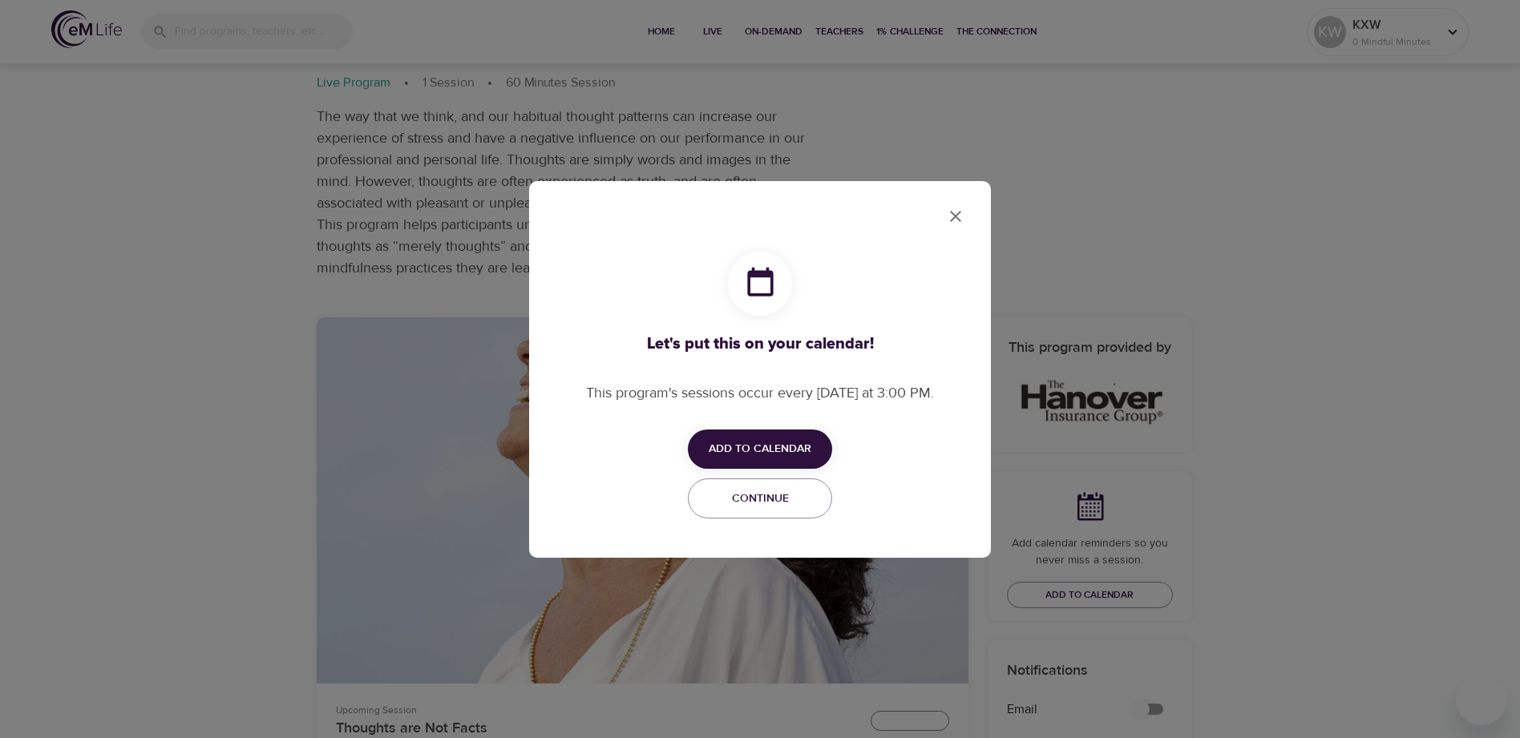
checkbox input "true"
click at [797, 450] on span "Add to Calendar" at bounding box center [760, 449] width 103 height 20
click at [772, 515] on span "Outlook" at bounding box center [771, 512] width 50 height 22
